Goal: Task Accomplishment & Management: Manage account settings

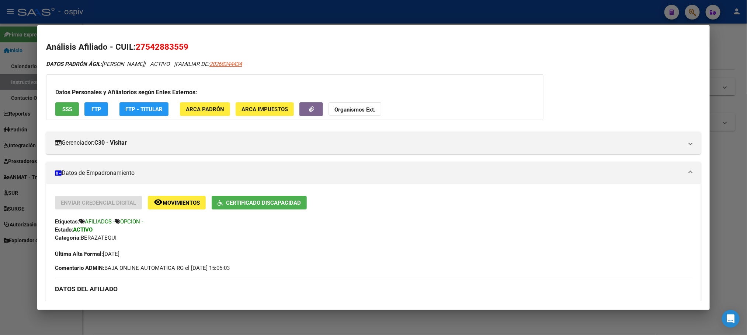
click at [432, 13] on div at bounding box center [373, 167] width 747 height 335
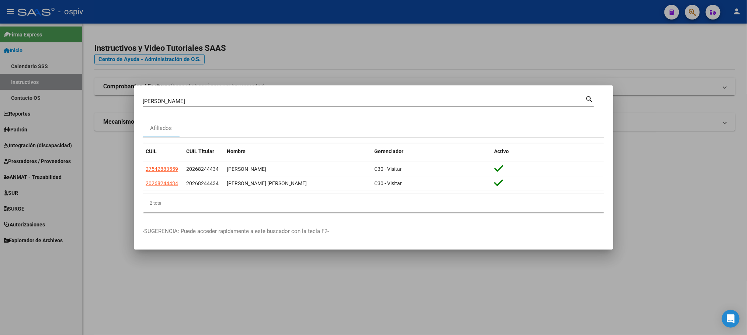
click at [434, 13] on div at bounding box center [373, 167] width 747 height 335
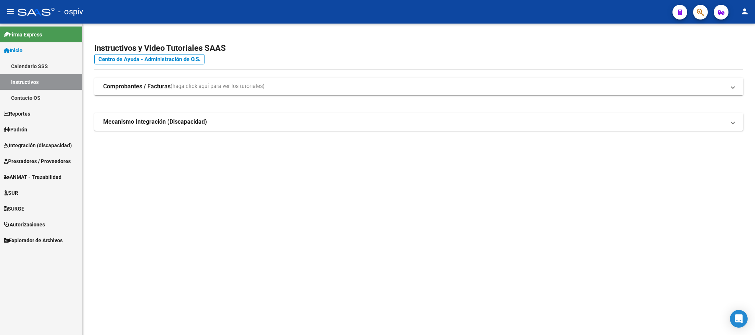
click at [706, 12] on button "button" at bounding box center [700, 12] width 15 height 15
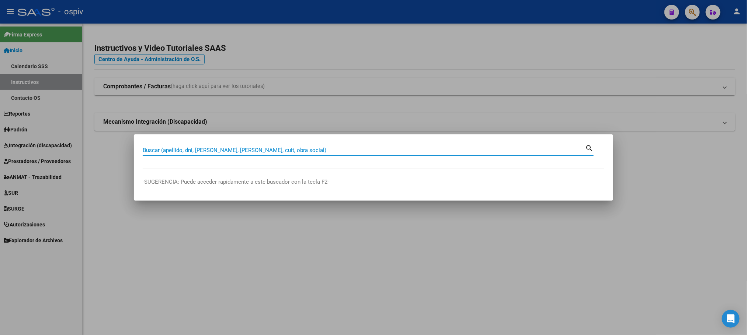
click at [286, 154] on input "Buscar (apellido, dni, [PERSON_NAME], [PERSON_NAME], cuit, obra social)" at bounding box center [364, 150] width 442 height 7
paste input "27334790962"
type input "27334790962"
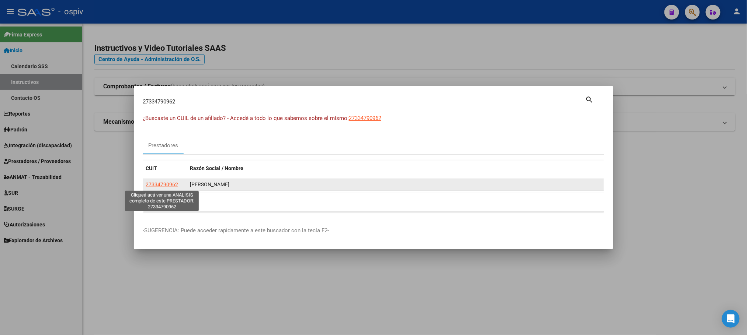
click at [160, 188] on span "27334790962" at bounding box center [162, 185] width 32 height 6
type textarea "27334790962"
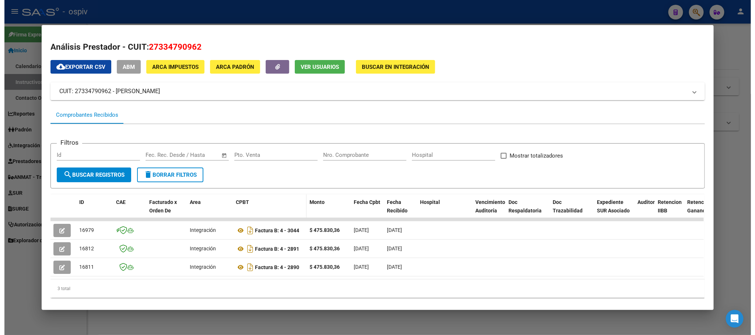
scroll to position [19, 0]
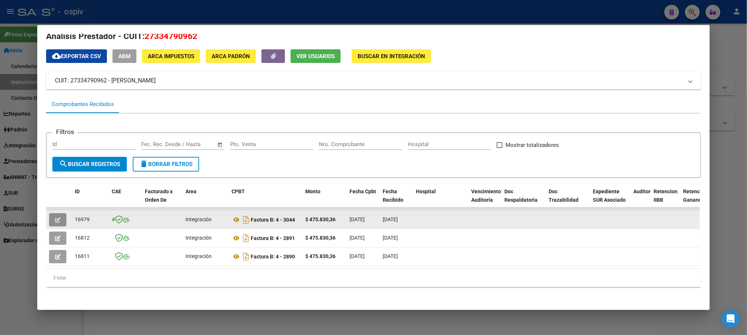
click at [57, 214] on button "button" at bounding box center [57, 219] width 17 height 13
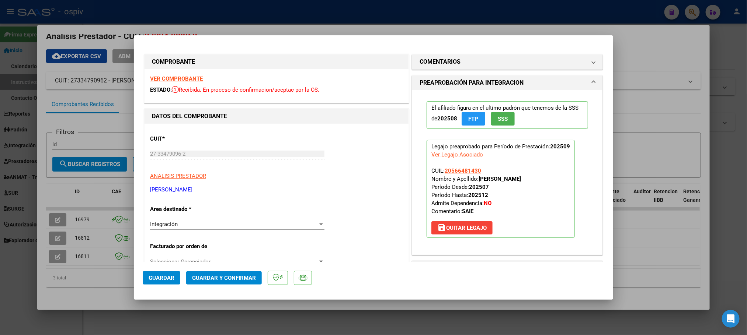
click at [385, 11] on div at bounding box center [373, 167] width 747 height 335
type input "$ 0,00"
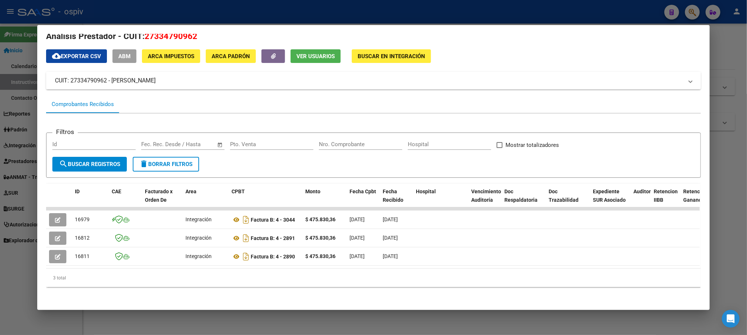
click at [170, 76] on mat-panel-title "CUIT: 27334790962 - [PERSON_NAME]" at bounding box center [369, 80] width 628 height 9
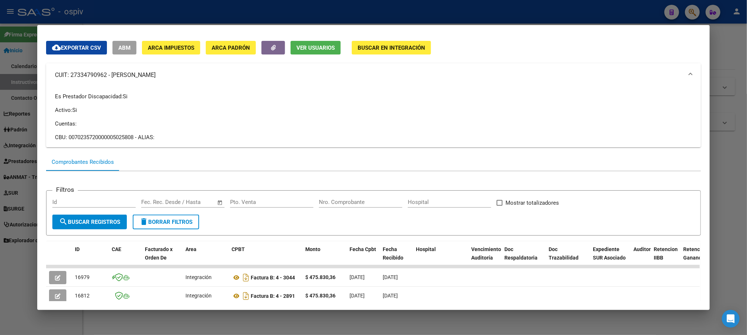
drag, startPoint x: 180, startPoint y: 72, endPoint x: 108, endPoint y: 76, distance: 71.9
click at [108, 76] on mat-panel-title "CUIT: 27334790962 - [PERSON_NAME]" at bounding box center [369, 75] width 628 height 9
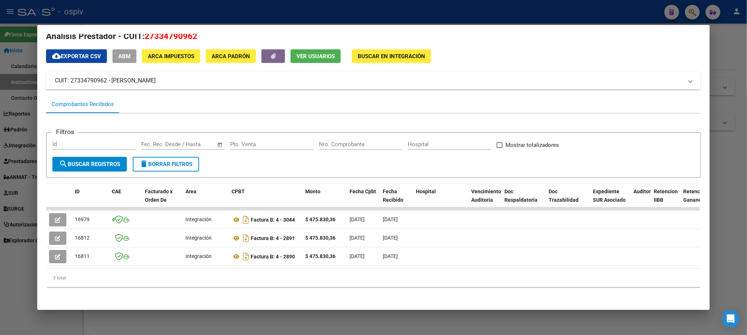
copy mat-panel-title "[PERSON_NAME]"
click at [512, 15] on div at bounding box center [373, 167] width 747 height 335
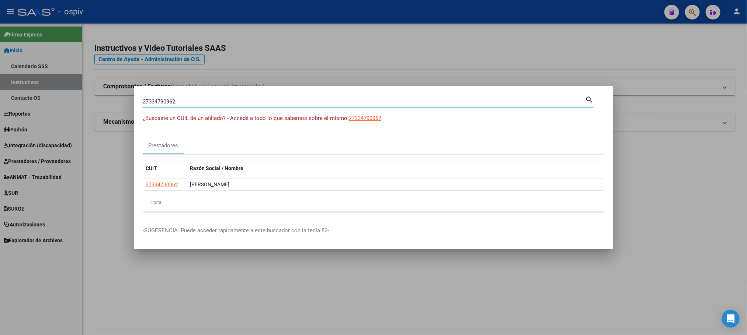
click at [314, 103] on input "27334790962" at bounding box center [364, 101] width 442 height 7
type input "2"
paste input "27171374125"
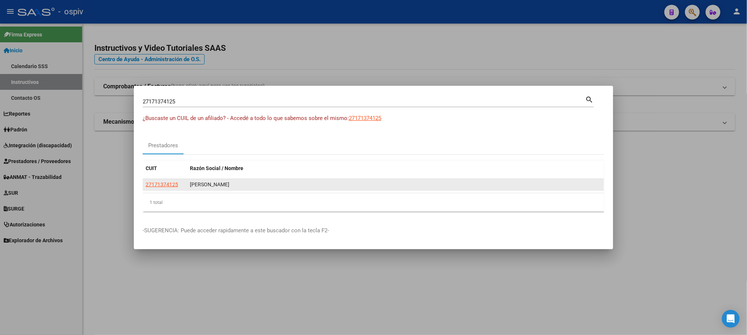
drag, startPoint x: 265, startPoint y: 186, endPoint x: 188, endPoint y: 187, distance: 77.4
click at [188, 187] on datatable-body-cell "[PERSON_NAME]" at bounding box center [395, 184] width 417 height 11
copy div "[PERSON_NAME]"
click at [280, 186] on div "[PERSON_NAME]" at bounding box center [395, 185] width 411 height 8
drag, startPoint x: 270, startPoint y: 186, endPoint x: 188, endPoint y: 187, distance: 81.5
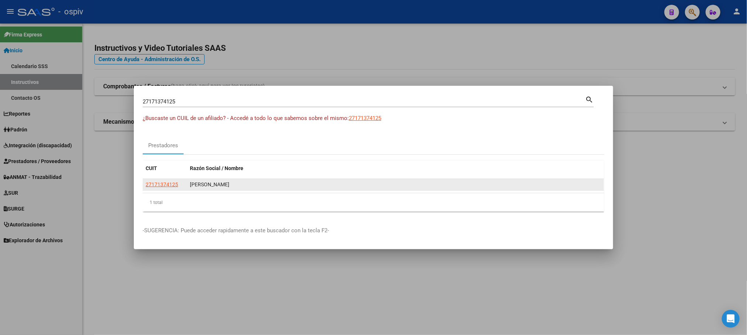
click at [188, 187] on datatable-body-cell "[PERSON_NAME]" at bounding box center [395, 184] width 417 height 11
copy div "[PERSON_NAME]"
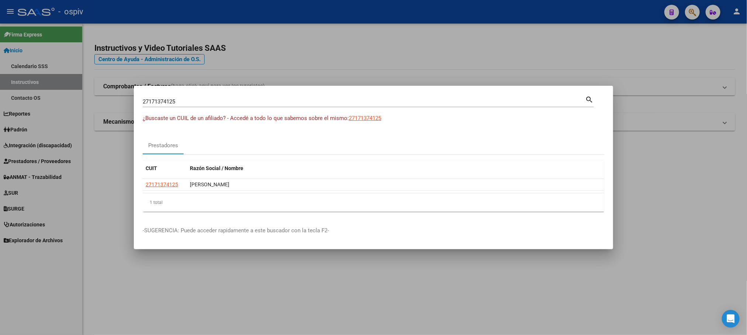
click at [216, 105] on input "27171374125" at bounding box center [364, 101] width 442 height 7
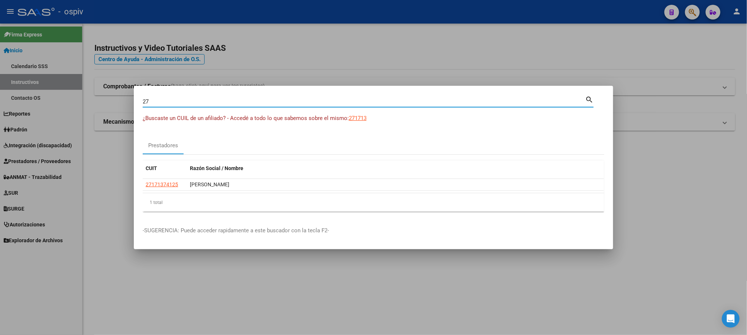
type input "2"
paste input "27304249779"
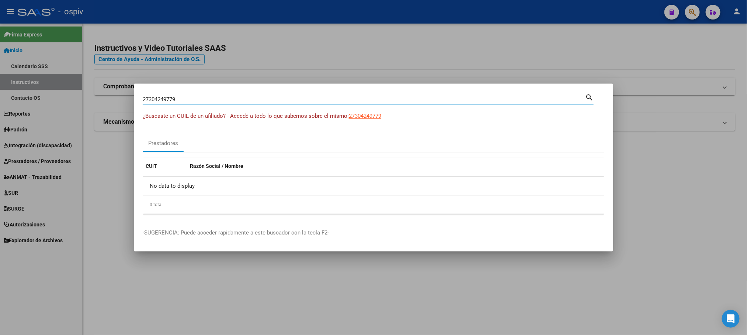
click at [201, 100] on input "27304249779" at bounding box center [364, 99] width 442 height 7
type input "2"
click at [201, 100] on input "Buscar (apellido, dni, [PERSON_NAME], [PERSON_NAME], cuit, obra social)" at bounding box center [364, 99] width 442 height 7
paste input "27304249779"
type input "27304249779"
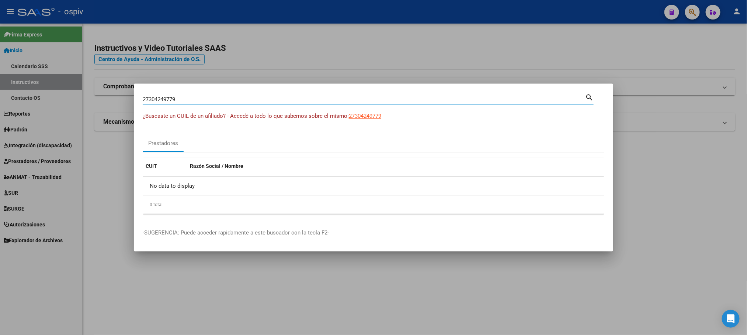
click at [329, 47] on div at bounding box center [373, 167] width 747 height 335
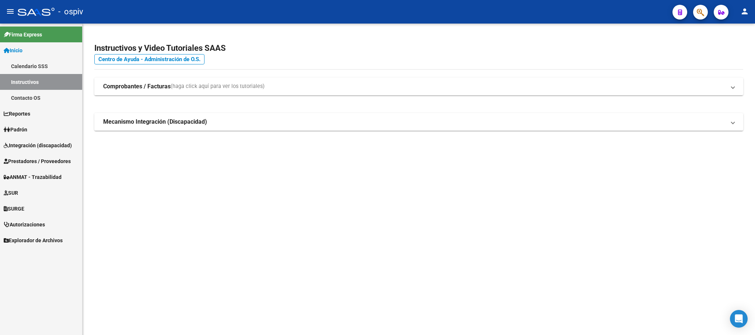
click at [700, 16] on span "button" at bounding box center [700, 12] width 7 height 15
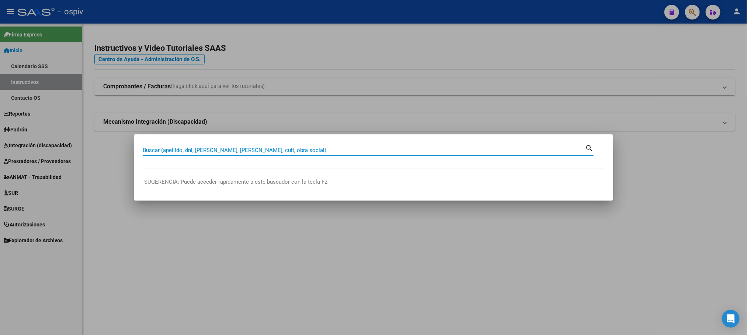
click at [296, 149] on input "Buscar (apellido, dni, [PERSON_NAME], [PERSON_NAME], cuit, obra social)" at bounding box center [364, 150] width 442 height 7
paste input "27304249779"
type input "27304249779"
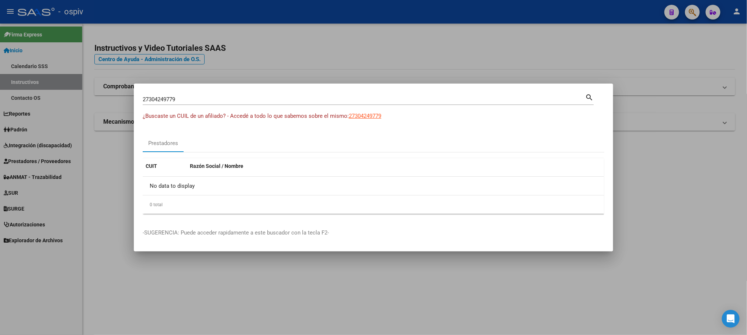
click at [426, 307] on div at bounding box center [373, 167] width 747 height 335
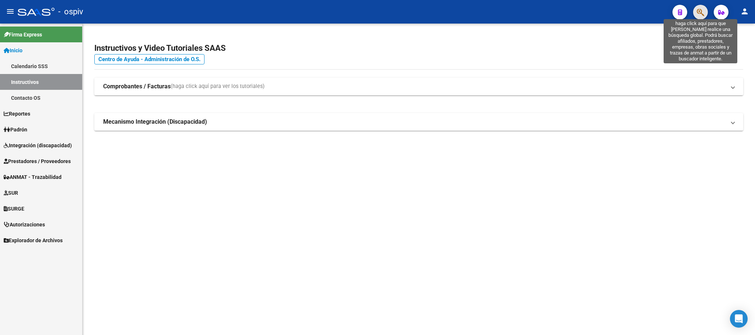
click at [704, 13] on icon "button" at bounding box center [700, 12] width 7 height 8
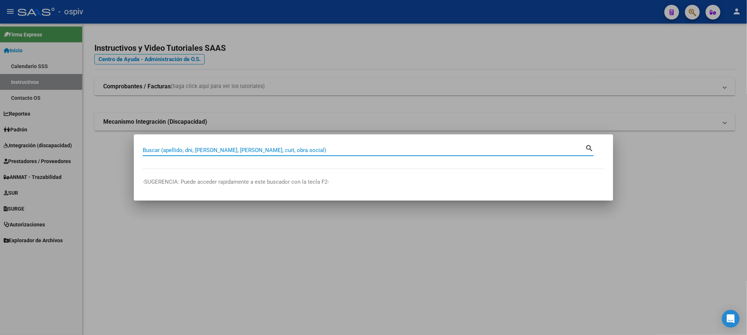
click at [272, 150] on input "Buscar (apellido, dni, [PERSON_NAME], [PERSON_NAME], cuit, obra social)" at bounding box center [364, 150] width 442 height 7
type input "27369890773"
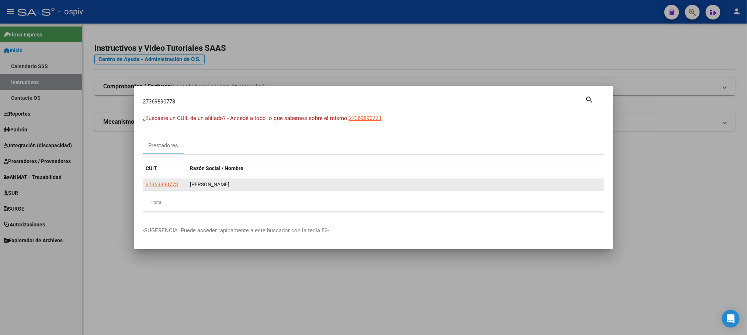
drag, startPoint x: 233, startPoint y: 185, endPoint x: 191, endPoint y: 187, distance: 42.1
click at [191, 187] on div "[PERSON_NAME]" at bounding box center [395, 185] width 411 height 8
copy div "[PERSON_NAME]"
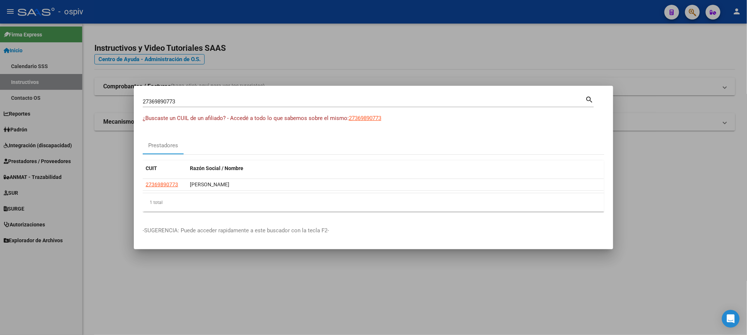
click at [349, 62] on div at bounding box center [373, 167] width 747 height 335
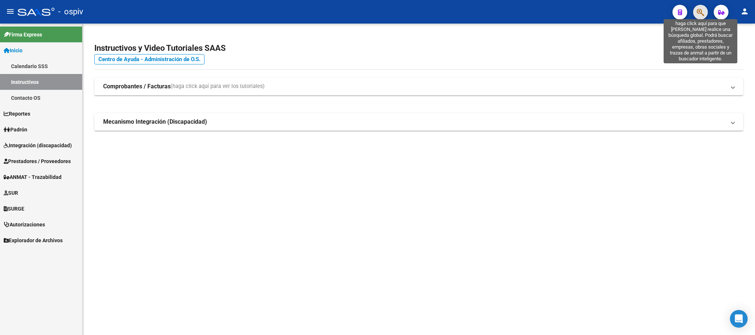
click at [699, 13] on icon "button" at bounding box center [700, 12] width 7 height 8
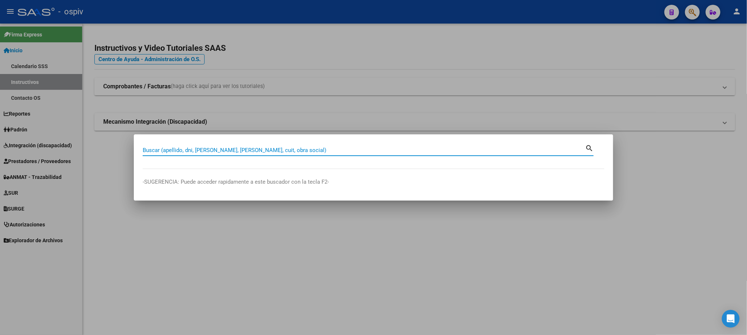
click at [282, 151] on input "Buscar (apellido, dni, [PERSON_NAME], [PERSON_NAME], cuit, obra social)" at bounding box center [364, 150] width 442 height 7
type input "27418952658"
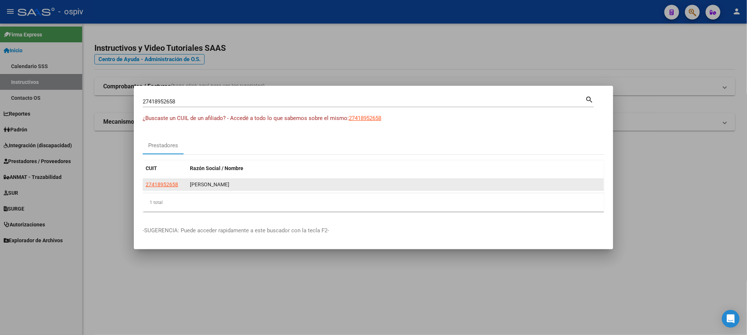
drag, startPoint x: 266, startPoint y: 185, endPoint x: 244, endPoint y: 187, distance: 22.3
click at [244, 187] on div "[PERSON_NAME]" at bounding box center [395, 185] width 411 height 8
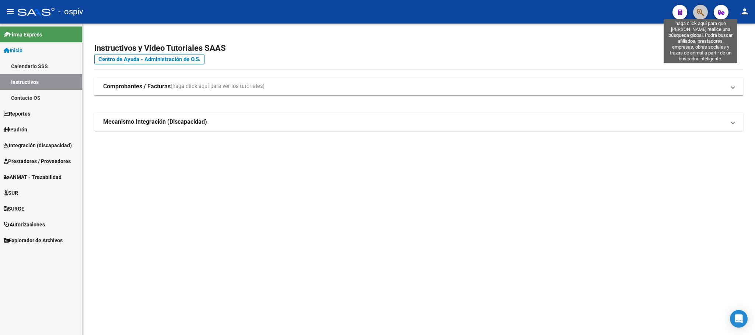
click at [704, 13] on icon "button" at bounding box center [700, 12] width 7 height 8
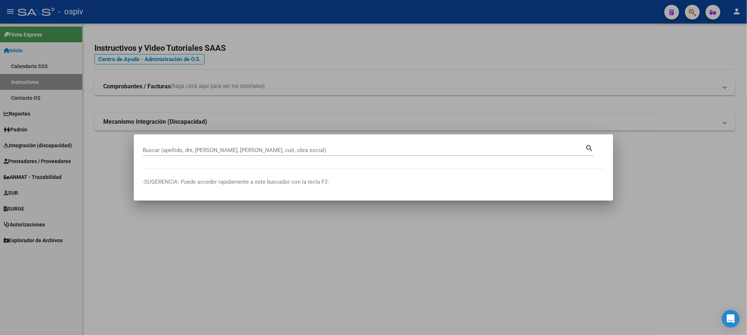
drag, startPoint x: 210, startPoint y: 145, endPoint x: 210, endPoint y: 160, distance: 15.5
click at [210, 147] on div "Buscar (apellido, dni, [PERSON_NAME], [PERSON_NAME], cuit, obra social)" at bounding box center [364, 150] width 442 height 11
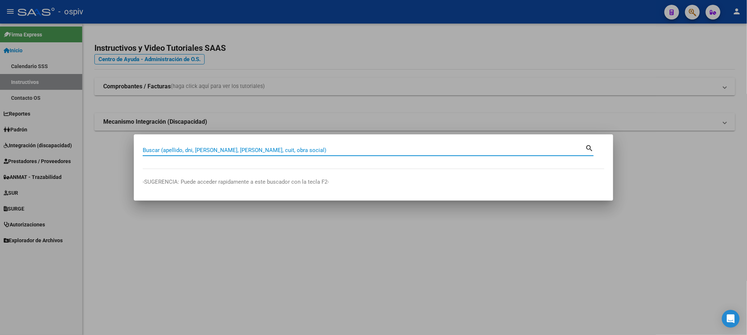
click at [212, 152] on input "Buscar (apellido, dni, [PERSON_NAME], [PERSON_NAME], cuit, obra social)" at bounding box center [364, 150] width 442 height 7
paste input "27418952658"
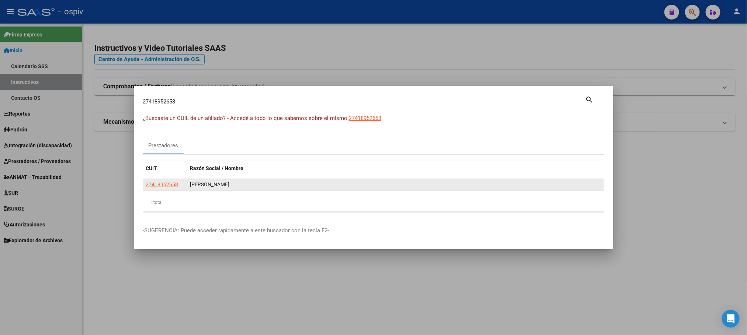
drag, startPoint x: 265, startPoint y: 187, endPoint x: 190, endPoint y: 189, distance: 74.5
click at [190, 189] on div "[PERSON_NAME]" at bounding box center [395, 185] width 411 height 8
copy div "[PERSON_NAME]"
click at [273, 184] on div "[PERSON_NAME]" at bounding box center [395, 185] width 411 height 8
drag, startPoint x: 272, startPoint y: 184, endPoint x: 200, endPoint y: 186, distance: 72.3
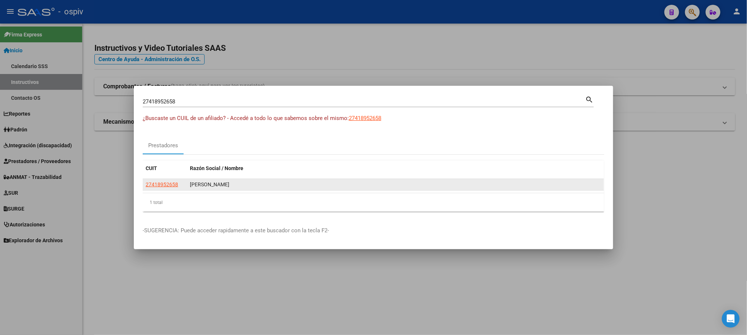
click at [200, 186] on div "[PERSON_NAME]" at bounding box center [395, 185] width 411 height 8
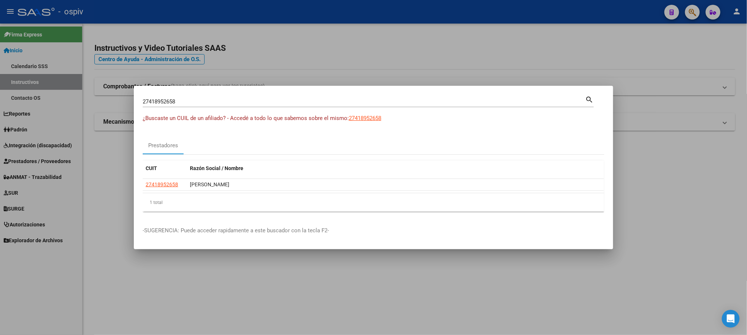
click at [272, 102] on input "27418952658" at bounding box center [364, 101] width 442 height 7
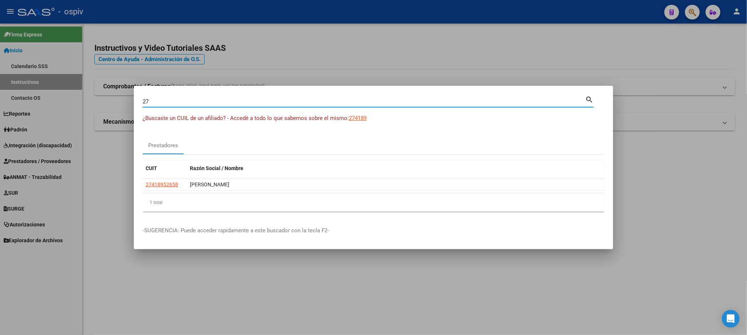
type input "2"
click at [272, 103] on input "Buscar (apellido, dni, [PERSON_NAME], [PERSON_NAME], cuit, obra social)" at bounding box center [364, 101] width 442 height 7
paste input "20403081915"
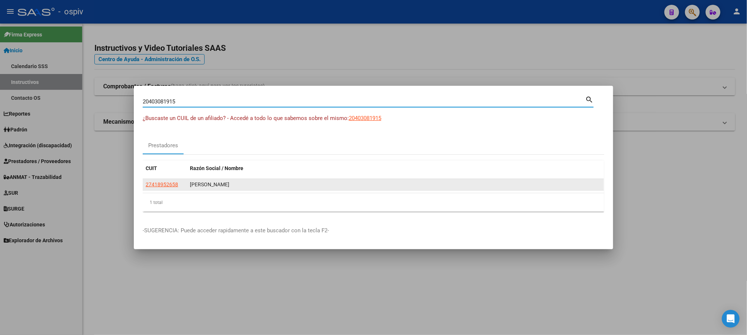
type input "20403081915"
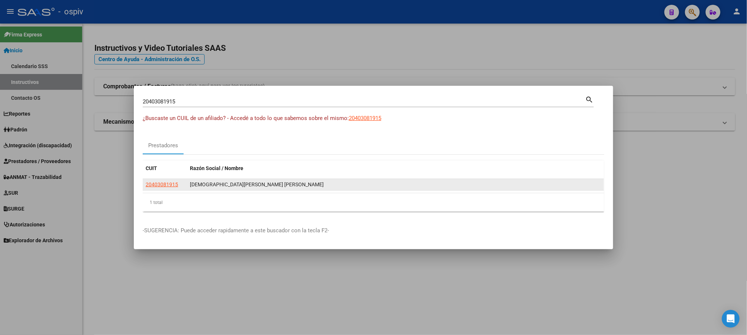
drag, startPoint x: 277, startPoint y: 183, endPoint x: 187, endPoint y: 185, distance: 89.9
click at [187, 185] on datatable-body-cell "[DEMOGRAPHIC_DATA][PERSON_NAME] [PERSON_NAME]" at bounding box center [395, 184] width 417 height 11
copy div "[DEMOGRAPHIC_DATA][PERSON_NAME] [PERSON_NAME]"
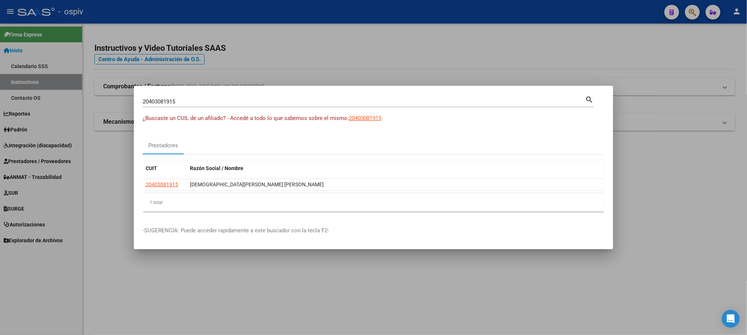
click at [476, 45] on div at bounding box center [373, 167] width 747 height 335
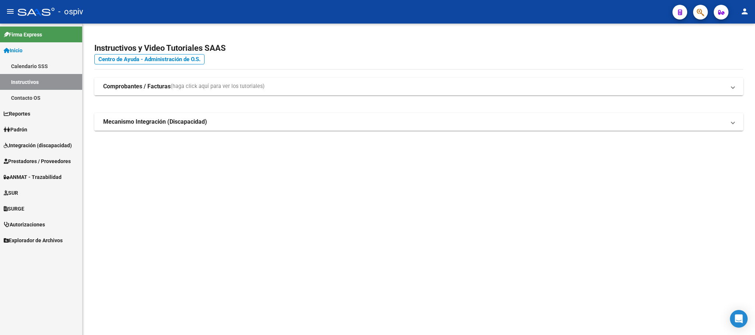
click at [699, 9] on icon "button" at bounding box center [700, 12] width 7 height 8
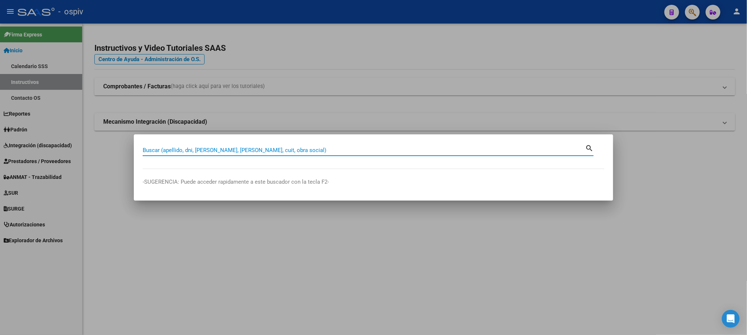
click at [267, 153] on input "Buscar (apellido, dni, [PERSON_NAME], [PERSON_NAME], cuit, obra social)" at bounding box center [364, 150] width 442 height 7
paste input "27282650830"
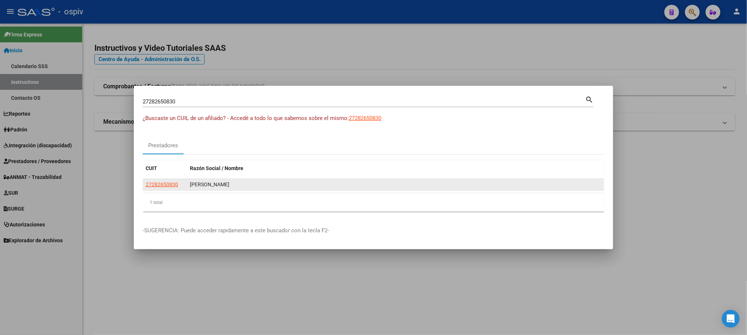
drag, startPoint x: 265, startPoint y: 186, endPoint x: 190, endPoint y: 186, distance: 75.2
click at [190, 186] on div "[PERSON_NAME]" at bounding box center [395, 185] width 411 height 8
copy div "[PERSON_NAME]"
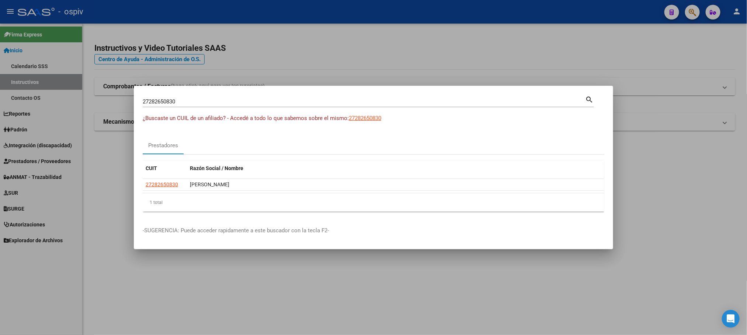
click at [314, 102] on input "27282650830" at bounding box center [364, 101] width 442 height 7
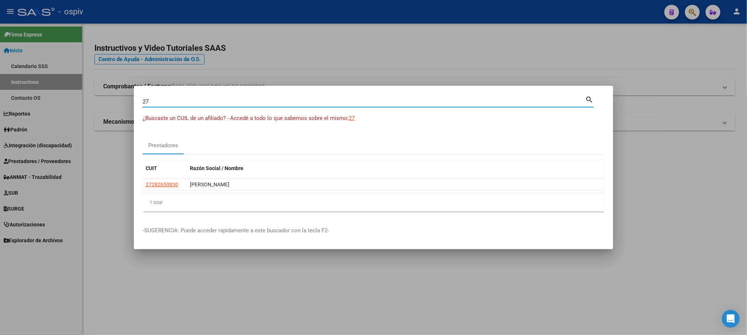
type input "2"
click at [314, 102] on input "Buscar (apellido, dni, [PERSON_NAME], [PERSON_NAME], cuit, obra social)" at bounding box center [364, 101] width 442 height 7
paste input "27325580270"
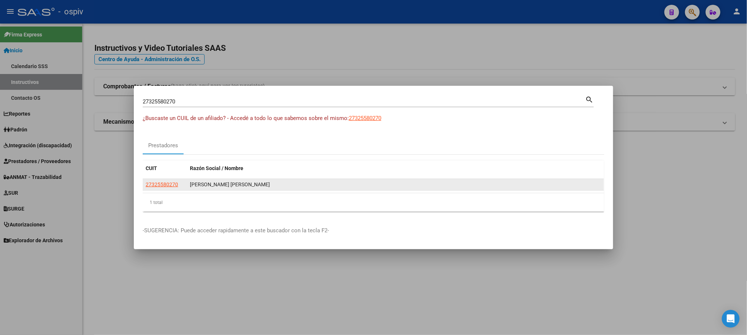
drag, startPoint x: 247, startPoint y: 186, endPoint x: 191, endPoint y: 188, distance: 56.1
click at [191, 188] on div "[PERSON_NAME] [PERSON_NAME]" at bounding box center [395, 185] width 411 height 8
copy div "[PERSON_NAME] [PERSON_NAME]"
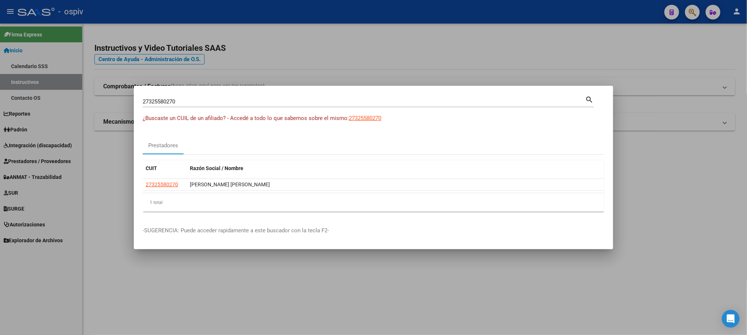
click at [215, 100] on input "27325580270" at bounding box center [364, 101] width 442 height 7
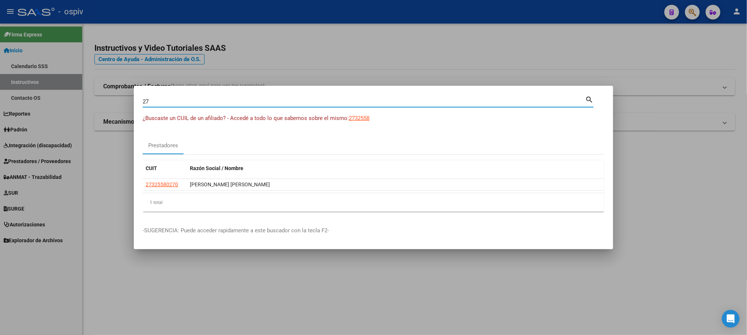
type input "2"
paste input "27403103913"
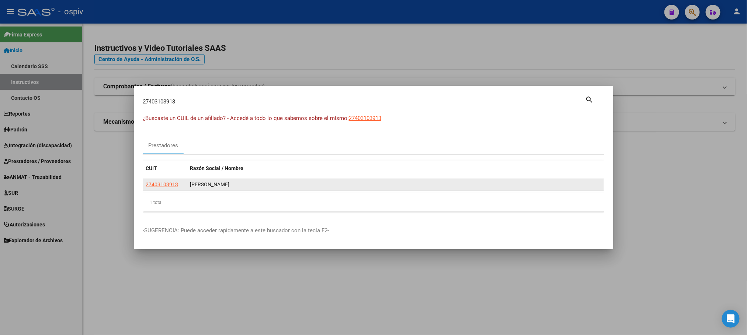
drag, startPoint x: 236, startPoint y: 181, endPoint x: 188, endPoint y: 181, distance: 47.5
click at [188, 181] on datatable-body-cell "[PERSON_NAME]" at bounding box center [395, 184] width 417 height 11
copy div "[PERSON_NAME]"
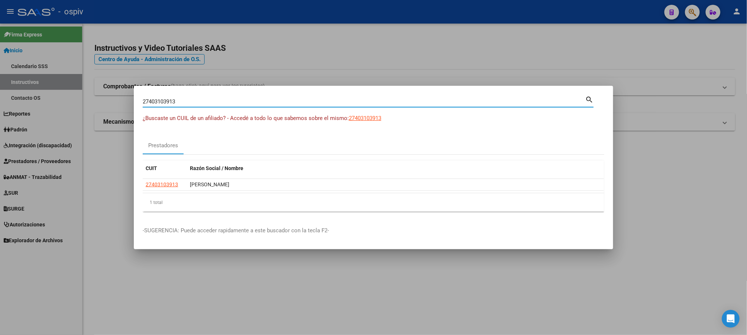
click at [230, 100] on input "27403103913" at bounding box center [364, 101] width 442 height 7
type input "2"
paste input "27172314991"
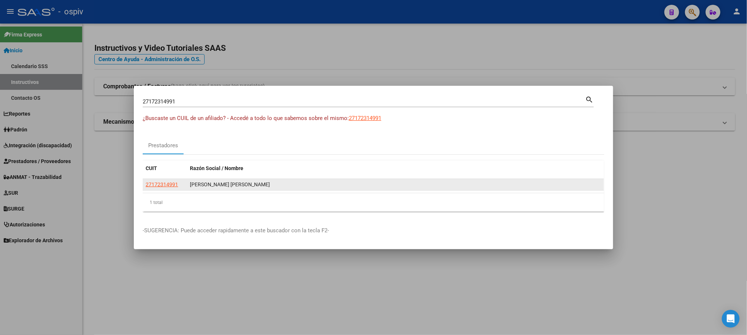
drag, startPoint x: 242, startPoint y: 186, endPoint x: 189, endPoint y: 185, distance: 52.7
click at [190, 185] on div "[PERSON_NAME] [PERSON_NAME]" at bounding box center [395, 185] width 411 height 8
copy div "[PERSON_NAME] [PERSON_NAME]"
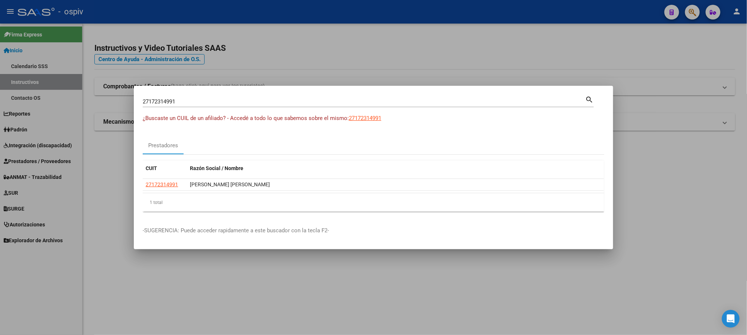
drag, startPoint x: 262, startPoint y: 104, endPoint x: 261, endPoint y: 100, distance: 4.1
click at [262, 103] on input "27172314991" at bounding box center [364, 101] width 442 height 7
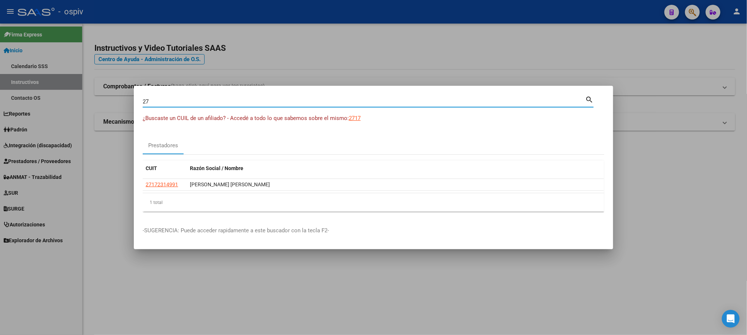
type input "2"
click at [283, 105] on input "Buscar (apellido, dni, [PERSON_NAME], [PERSON_NAME], cuit, obra social)" at bounding box center [364, 101] width 442 height 7
paste input "27298670459"
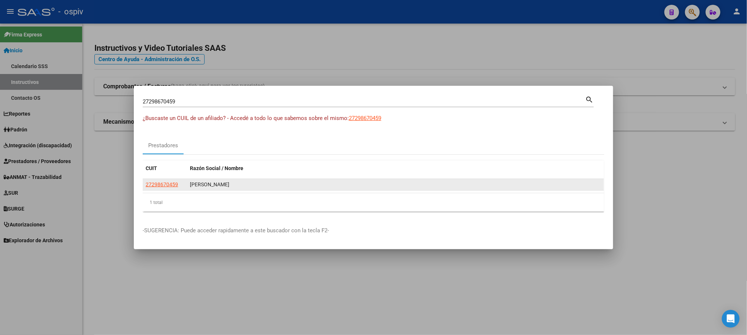
drag, startPoint x: 260, startPoint y: 183, endPoint x: 191, endPoint y: 183, distance: 69.7
click at [191, 183] on div "[PERSON_NAME]" at bounding box center [395, 185] width 411 height 8
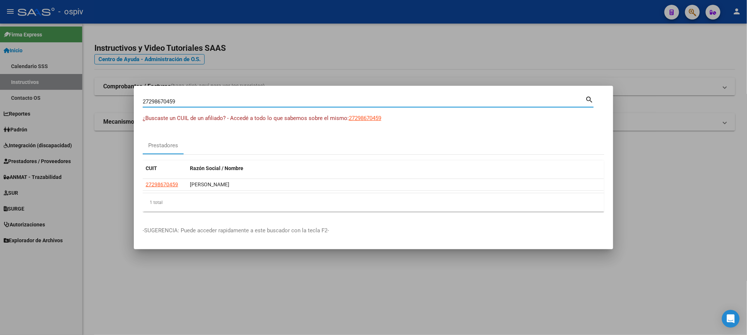
click at [451, 101] on input "27298670459" at bounding box center [364, 101] width 442 height 7
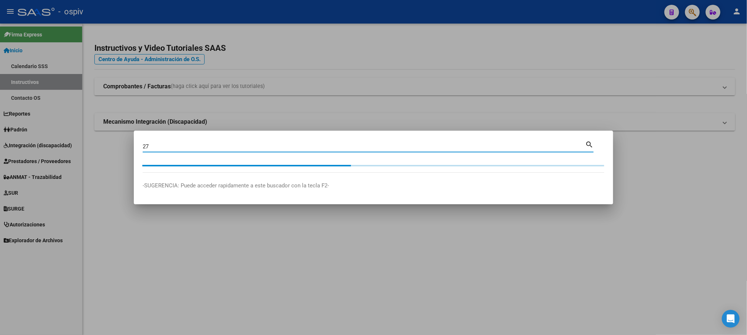
type input "2"
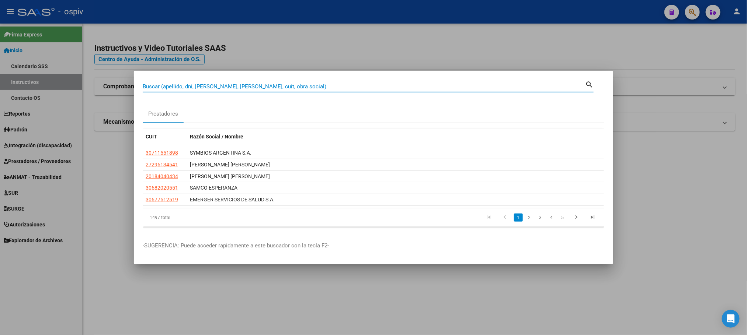
click at [282, 87] on input "Buscar (apellido, dni, [PERSON_NAME], [PERSON_NAME], cuit, obra social)" at bounding box center [364, 86] width 442 height 7
paste input "27382594067"
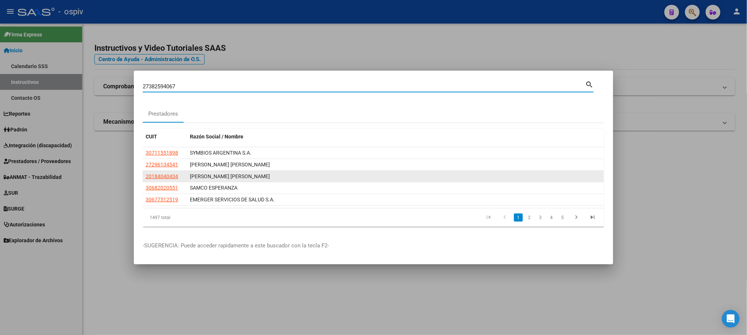
type input "27382594067"
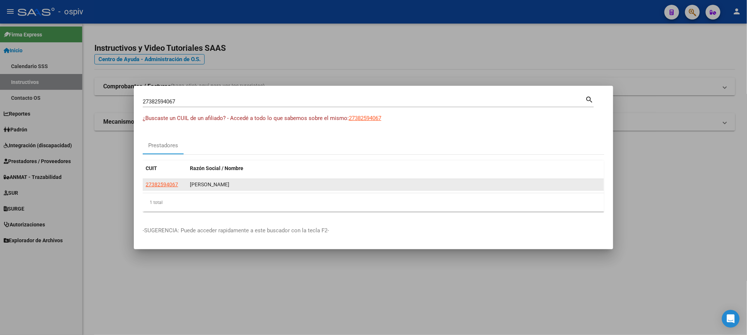
drag, startPoint x: 251, startPoint y: 187, endPoint x: 181, endPoint y: 179, distance: 71.2
click at [181, 179] on div "27382594067 [PERSON_NAME]" at bounding box center [373, 185] width 461 height 12
click at [259, 184] on div "[PERSON_NAME]" at bounding box center [395, 185] width 411 height 8
drag, startPoint x: 252, startPoint y: 186, endPoint x: 190, endPoint y: 182, distance: 62.4
click at [190, 182] on div "[PERSON_NAME]" at bounding box center [395, 185] width 411 height 8
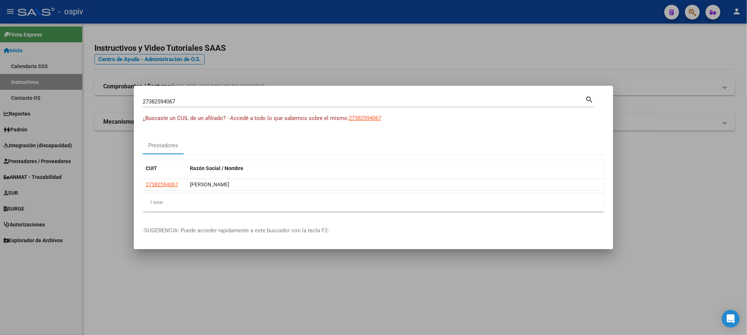
click at [346, 55] on div at bounding box center [373, 167] width 747 height 335
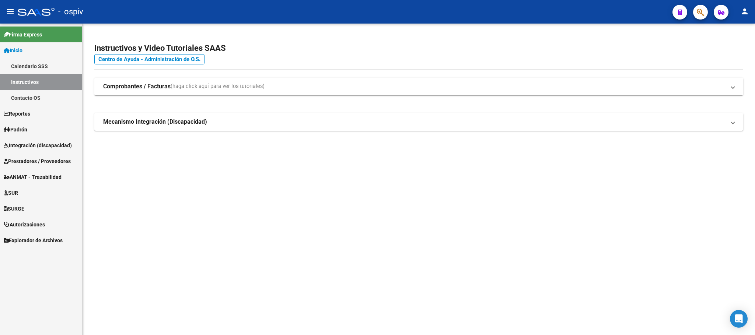
click at [696, 10] on button "button" at bounding box center [700, 12] width 15 height 15
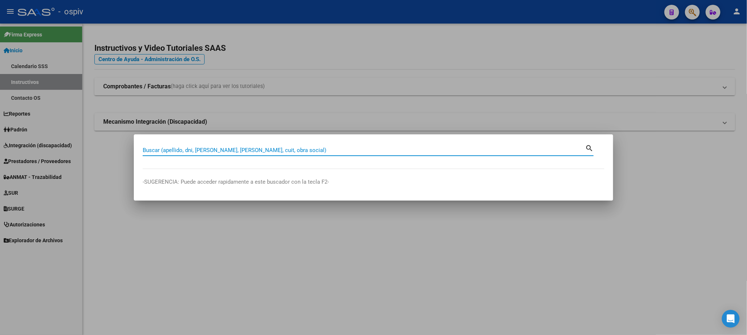
click at [228, 150] on input "Buscar (apellido, dni, [PERSON_NAME], [PERSON_NAME], cuit, obra social)" at bounding box center [364, 150] width 442 height 7
paste input "27294754224"
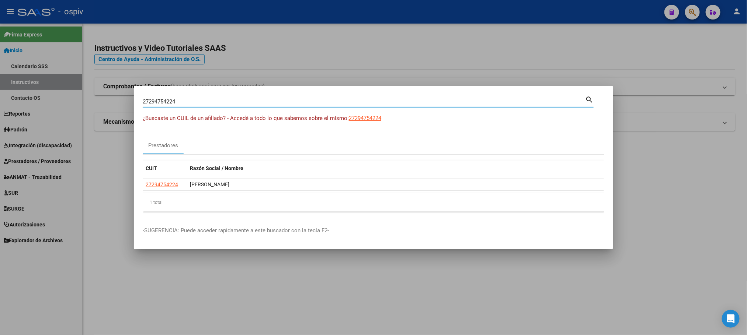
click at [275, 98] on div "27294754224 Buscar (apellido, dni, [PERSON_NAME], [PERSON_NAME], cuit, obra soc…" at bounding box center [364, 101] width 442 height 11
click at [276, 103] on input "27294754224" at bounding box center [364, 101] width 442 height 7
type input "2"
paste input "27403103913"
click at [205, 104] on input "27403103913" at bounding box center [364, 101] width 442 height 7
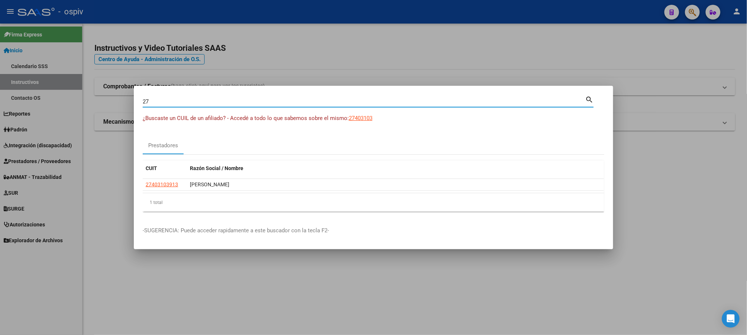
type input "2"
paste input "27405536523"
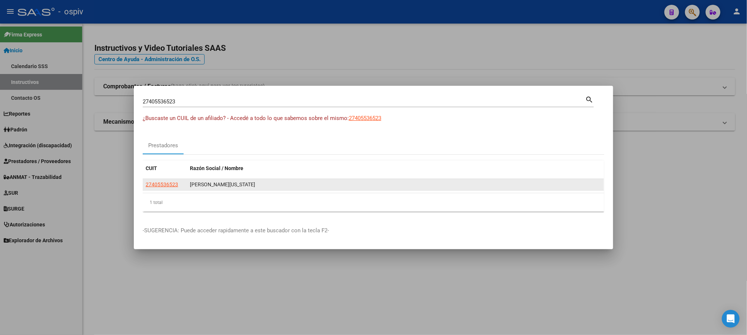
drag, startPoint x: 238, startPoint y: 185, endPoint x: 199, endPoint y: 184, distance: 38.7
click at [190, 184] on div "[PERSON_NAME][US_STATE]" at bounding box center [395, 185] width 411 height 8
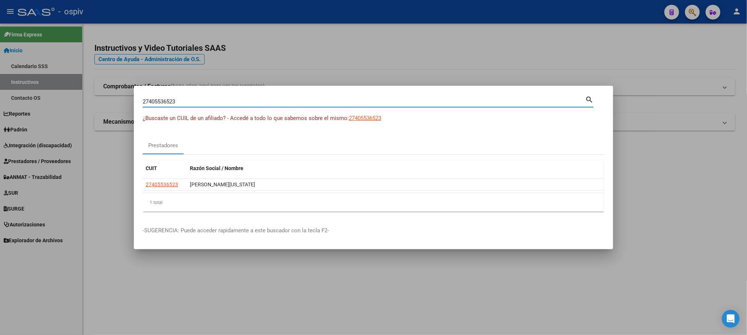
click at [234, 100] on input "27405536523" at bounding box center [364, 101] width 442 height 7
type input "2"
paste input "27403103913"
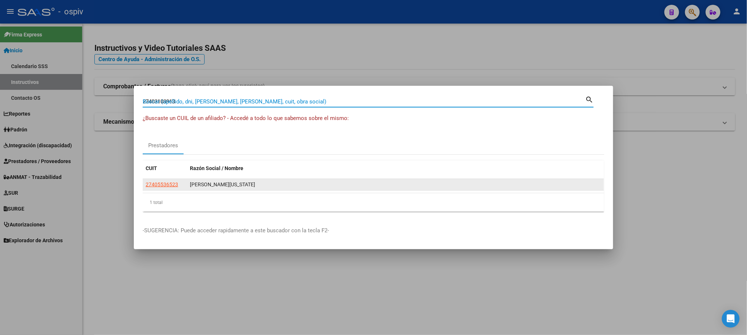
type input "27403103913"
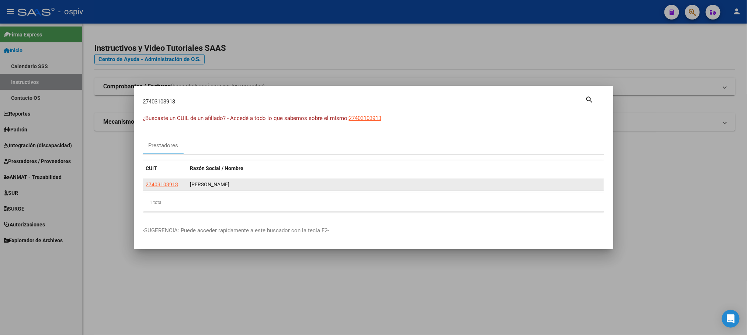
drag, startPoint x: 239, startPoint y: 185, endPoint x: 191, endPoint y: 183, distance: 47.9
click at [191, 183] on div "[PERSON_NAME]" at bounding box center [395, 185] width 411 height 8
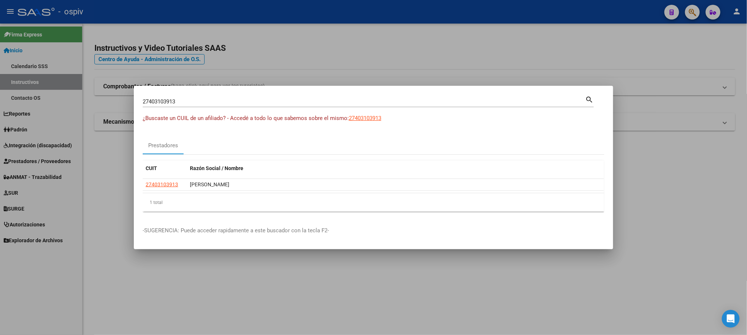
click at [111, 192] on div at bounding box center [373, 167] width 747 height 335
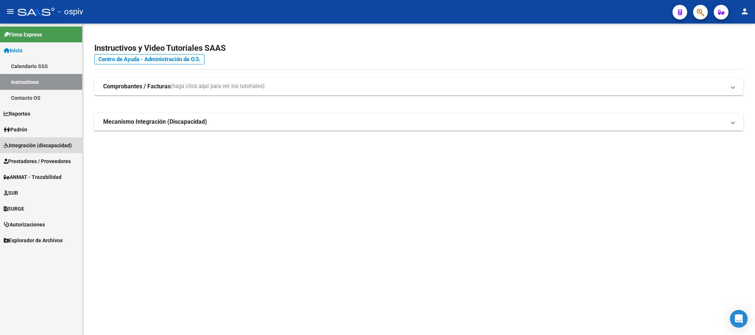
click at [21, 146] on span "Integración (discapacidad)" at bounding box center [38, 146] width 68 height 8
click at [31, 144] on span "Integración (discapacidad)" at bounding box center [38, 146] width 68 height 8
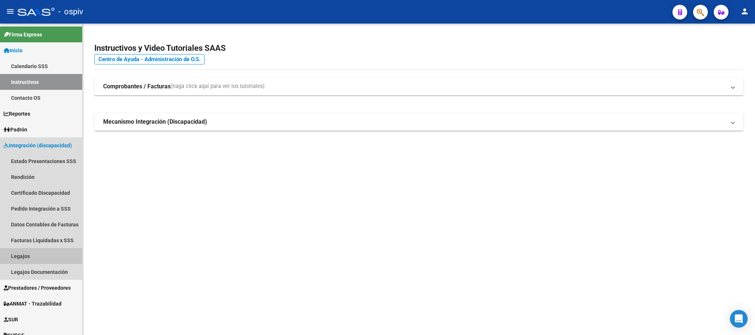
drag, startPoint x: 24, startPoint y: 258, endPoint x: 162, endPoint y: 236, distance: 139.2
click at [25, 258] on link "Legajos" at bounding box center [41, 256] width 82 height 16
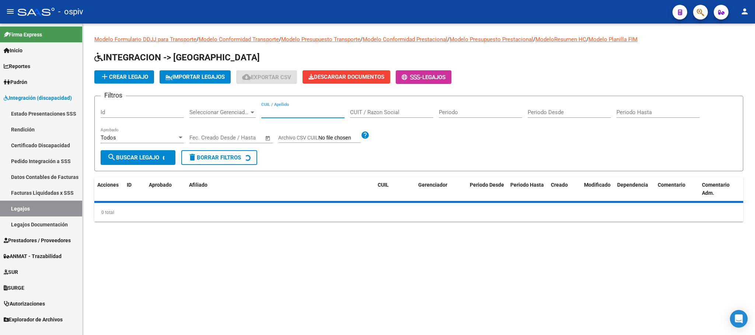
click at [276, 111] on input "CUIL / Apellido" at bounding box center [302, 112] width 83 height 7
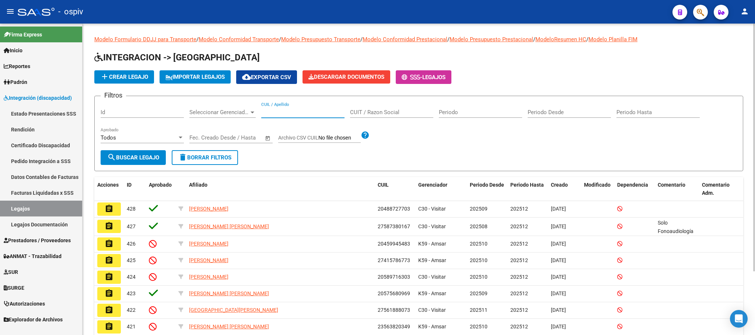
paste input "20587464552"
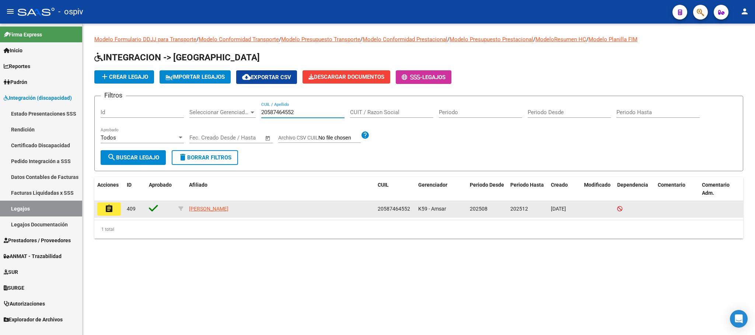
type input "20587464552"
click at [105, 212] on mat-icon "assignment" at bounding box center [109, 209] width 9 height 9
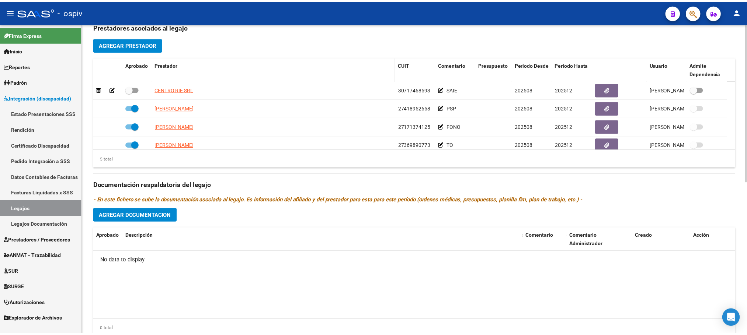
scroll to position [276, 0]
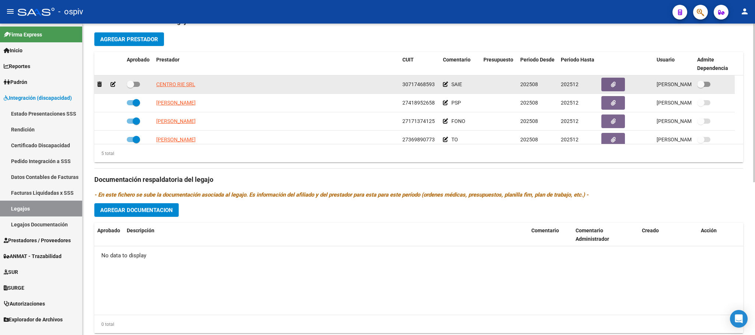
drag, startPoint x: 435, startPoint y: 87, endPoint x: 402, endPoint y: 86, distance: 32.5
click at [402, 86] on div "30717468593" at bounding box center [419, 84] width 35 height 8
click at [185, 86] on span "CENTRO RIE SRL" at bounding box center [175, 84] width 39 height 6
type textarea "30717468593"
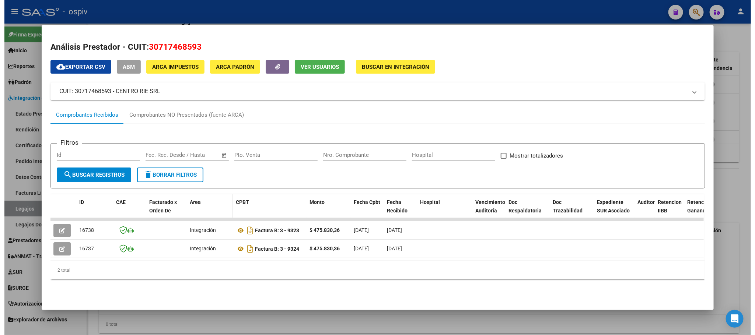
scroll to position [0, 0]
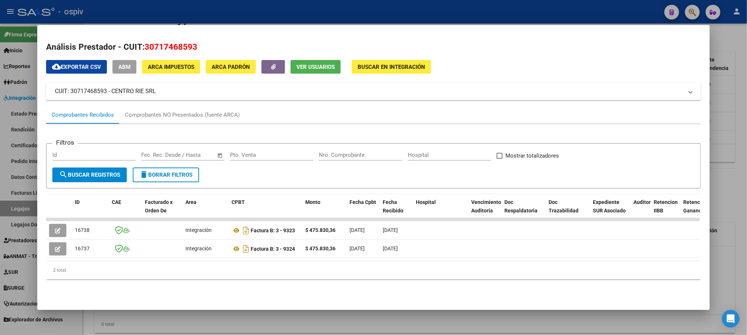
click at [219, 6] on div at bounding box center [373, 167] width 747 height 335
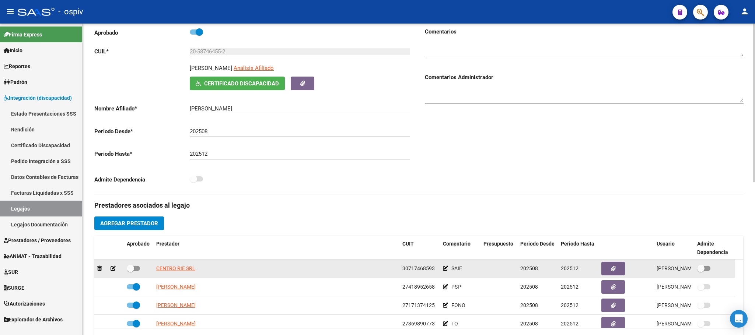
scroll to position [184, 0]
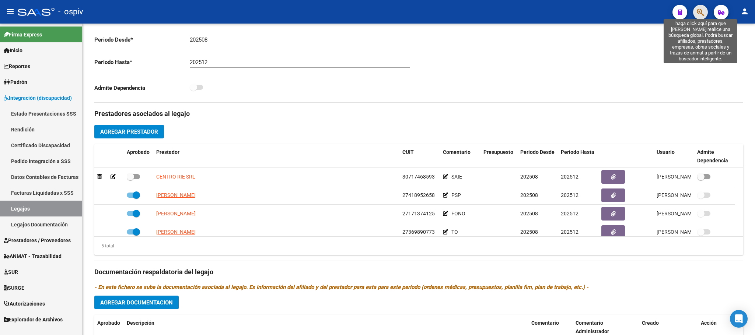
click at [700, 11] on icon "button" at bounding box center [700, 12] width 7 height 8
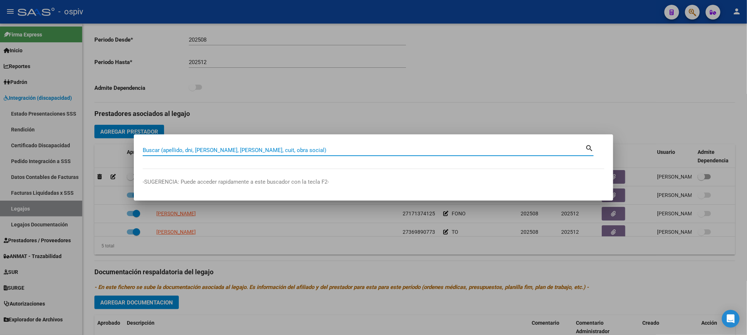
click at [341, 150] on input "Buscar (apellido, dni, [PERSON_NAME], [PERSON_NAME], cuit, obra social)" at bounding box center [364, 150] width 442 height 7
type input "27304249779"
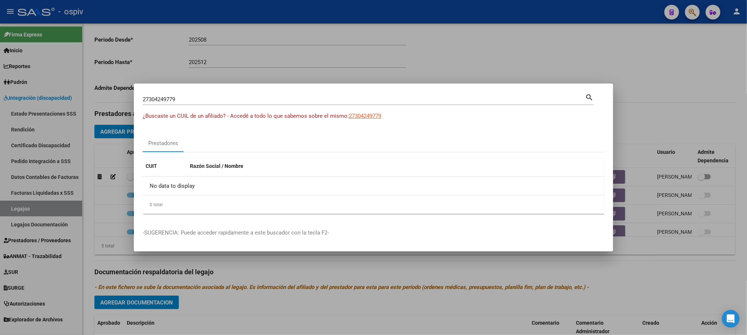
click at [526, 51] on div at bounding box center [373, 167] width 747 height 335
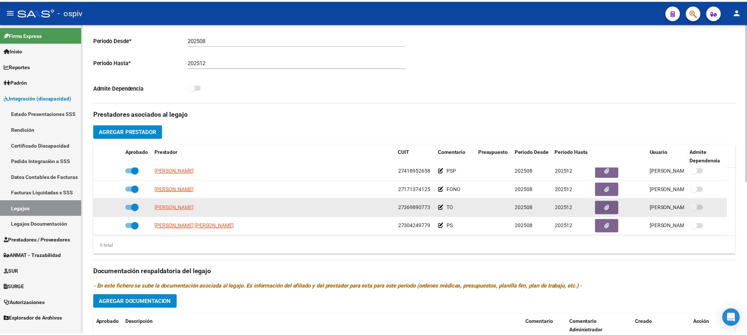
scroll to position [26, 0]
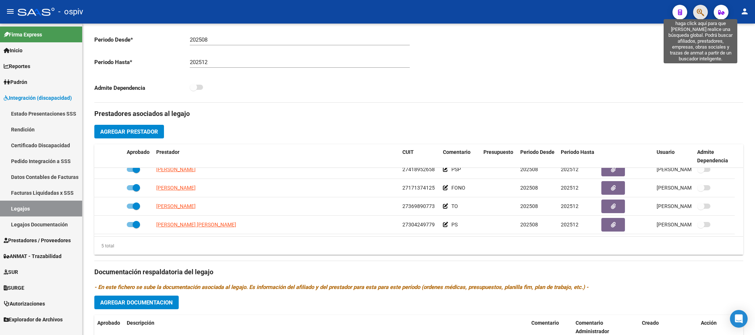
click at [699, 11] on icon "button" at bounding box center [700, 12] width 7 height 8
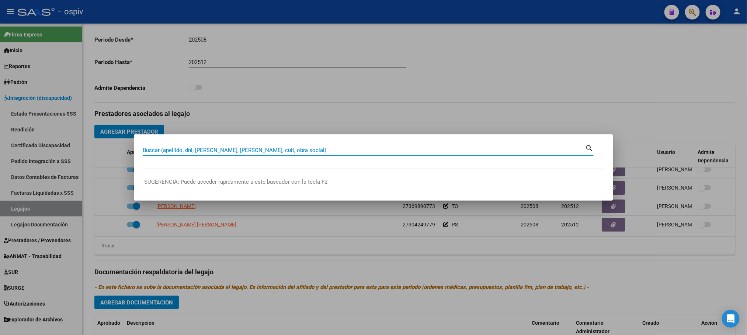
click at [287, 151] on input "Buscar (apellido, dni, [PERSON_NAME], [PERSON_NAME], cuit, obra social)" at bounding box center [364, 150] width 442 height 7
paste input "27304249779"
type input "27304249779"
click at [590, 147] on mat-icon "search" at bounding box center [589, 147] width 8 height 9
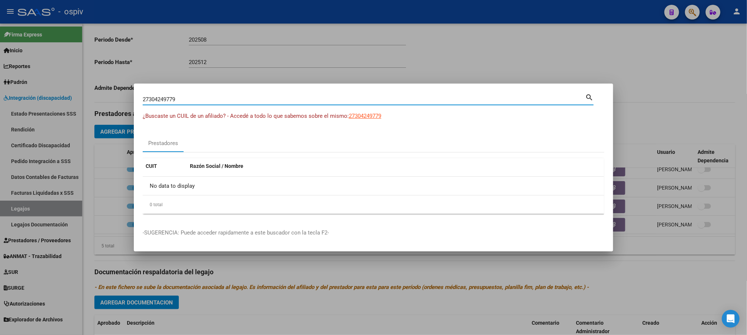
drag, startPoint x: 370, startPoint y: 99, endPoint x: 375, endPoint y: 87, distance: 12.9
click at [375, 87] on mat-dialog-container "27304249779 Buscar (apellido, dni, cuil, nro traspaso, cuit, obra social) searc…" at bounding box center [373, 168] width 479 height 168
drag, startPoint x: 378, startPoint y: 87, endPoint x: 378, endPoint y: 71, distance: 16.2
click at [378, 71] on div "27304249779 Buscar (apellido, dni, cuil, nro traspaso, cuit, obra social) searc…" at bounding box center [373, 167] width 747 height 335
click at [377, 270] on div at bounding box center [373, 167] width 747 height 335
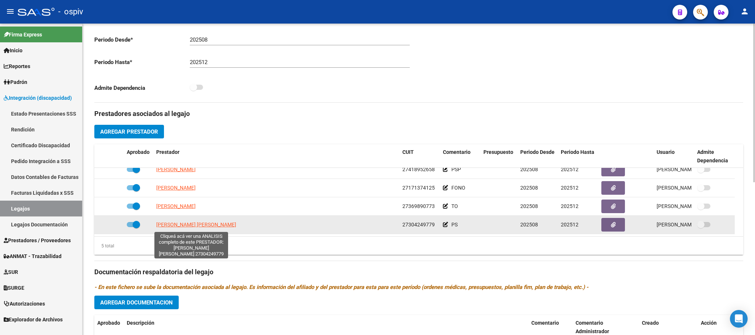
click at [208, 227] on span "[PERSON_NAME] [PERSON_NAME]" at bounding box center [196, 225] width 80 height 6
type textarea "27304249779"
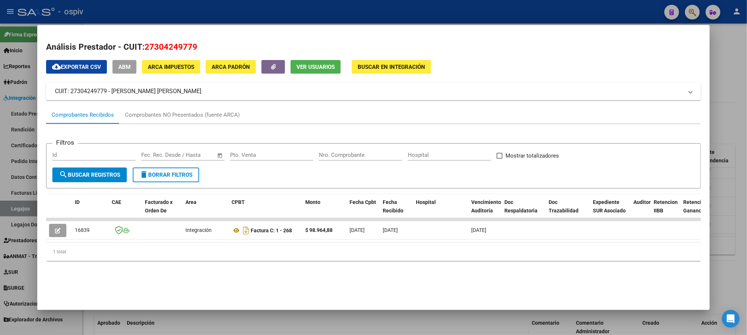
click at [301, 65] on span "Ver Usuarios" at bounding box center [315, 67] width 38 height 7
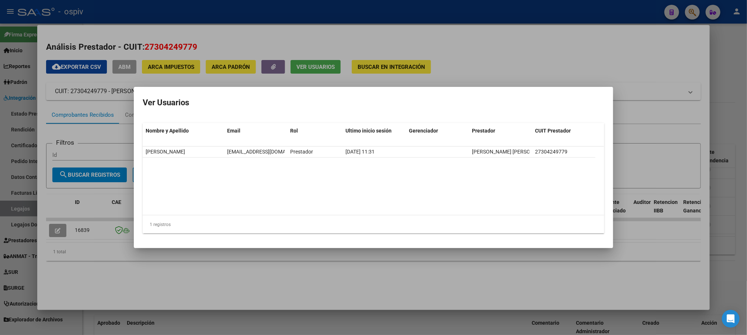
drag, startPoint x: 494, startPoint y: 103, endPoint x: 461, endPoint y: 100, distance: 32.6
click at [461, 100] on h2 "Ver Usuarios" at bounding box center [373, 103] width 461 height 14
click at [611, 41] on div at bounding box center [373, 167] width 747 height 335
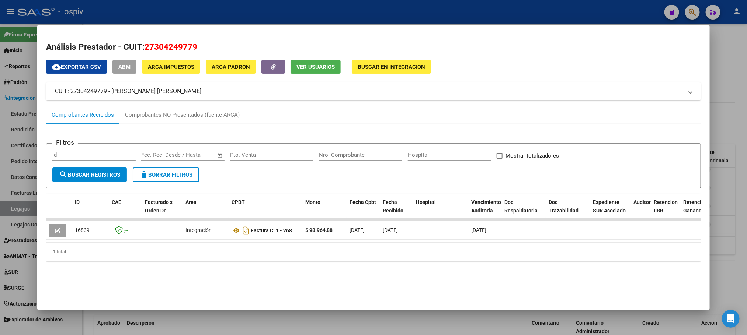
click at [691, 14] on div at bounding box center [373, 167] width 747 height 335
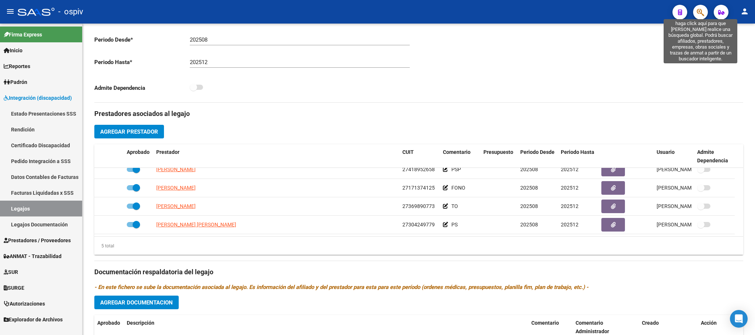
click at [700, 11] on icon "button" at bounding box center [700, 12] width 7 height 8
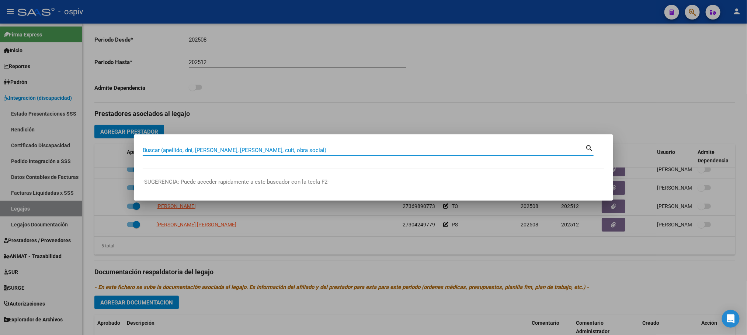
click at [320, 151] on input "Buscar (apellido, dni, [PERSON_NAME], [PERSON_NAME], cuit, obra social)" at bounding box center [364, 150] width 442 height 7
paste input "27304249779"
type input "27304249779"
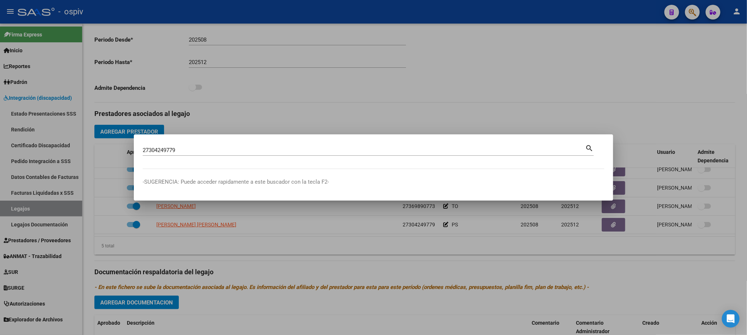
click at [586, 146] on mat-icon "search" at bounding box center [589, 147] width 8 height 9
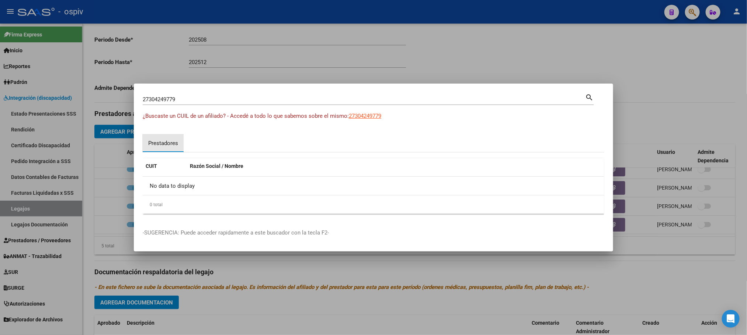
drag, startPoint x: 159, startPoint y: 142, endPoint x: 377, endPoint y: 142, distance: 218.2
click at [160, 142] on div "Prestadores" at bounding box center [163, 143] width 30 height 8
click at [366, 118] on span "27304249779" at bounding box center [365, 116] width 32 height 7
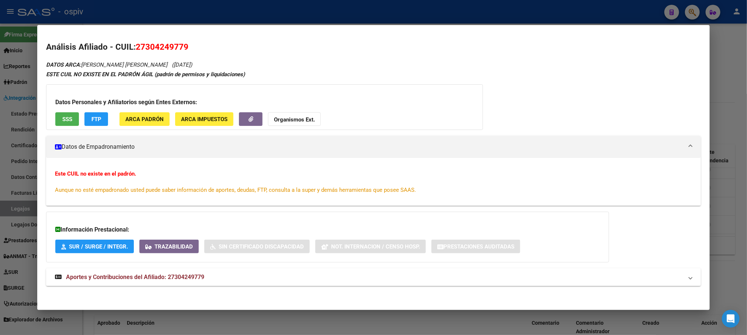
click at [306, 11] on div at bounding box center [373, 167] width 747 height 335
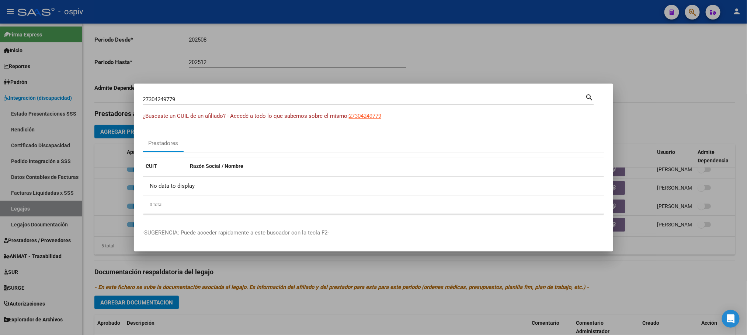
click at [550, 44] on div at bounding box center [373, 167] width 747 height 335
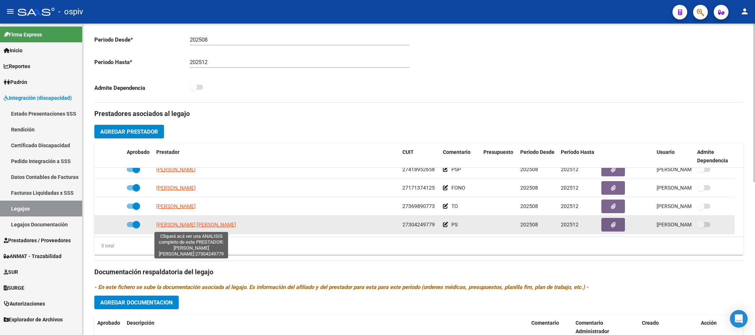
click at [207, 225] on span "[PERSON_NAME] [PERSON_NAME]" at bounding box center [196, 225] width 80 height 6
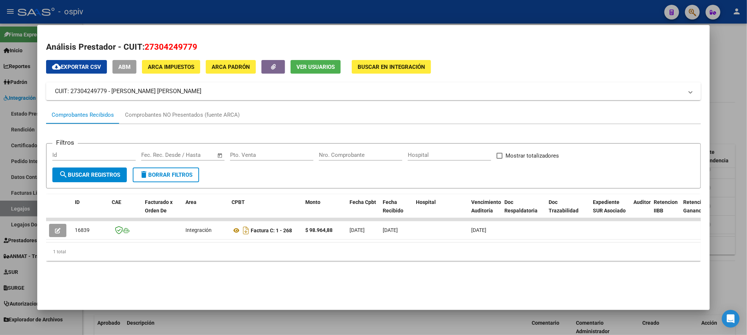
click at [126, 69] on span "ABM" at bounding box center [124, 67] width 12 height 7
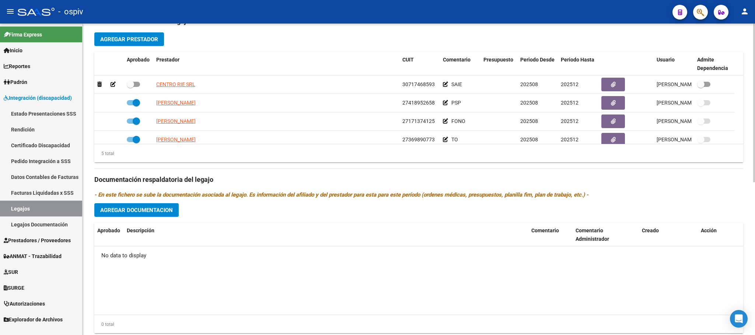
scroll to position [26, 0]
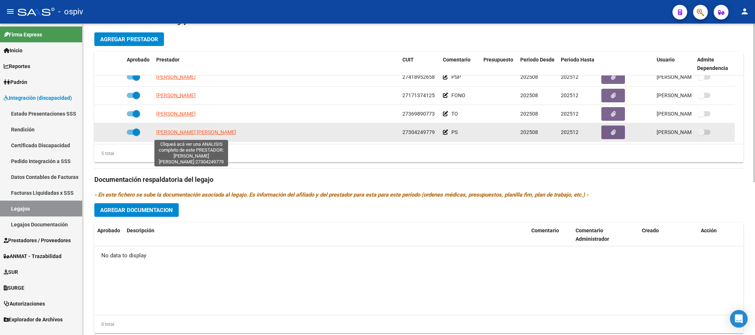
click at [200, 134] on span "[PERSON_NAME] [PERSON_NAME]" at bounding box center [196, 132] width 80 height 6
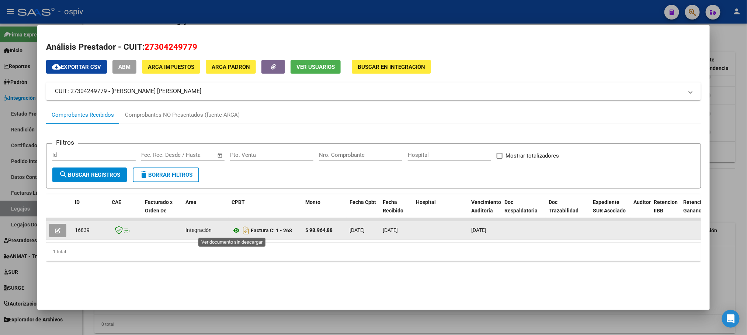
click at [233, 231] on icon at bounding box center [236, 230] width 10 height 9
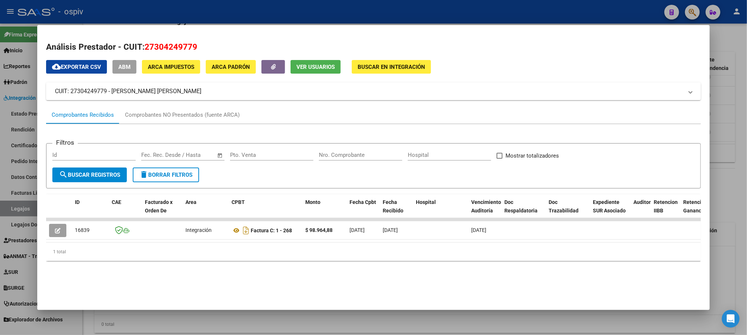
click at [273, 8] on div at bounding box center [373, 167] width 747 height 335
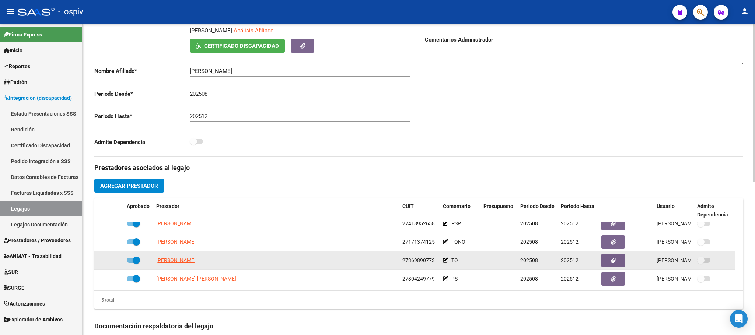
scroll to position [92, 0]
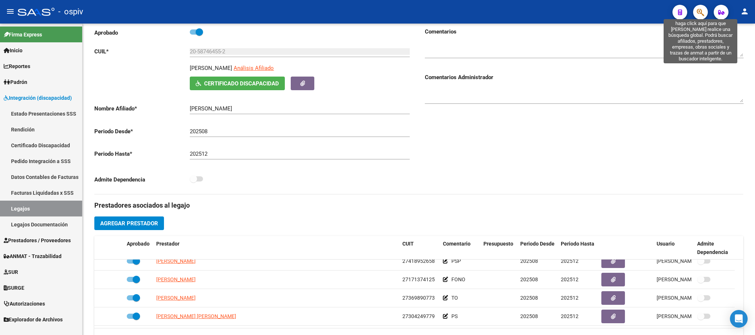
click at [699, 11] on icon "button" at bounding box center [700, 12] width 7 height 8
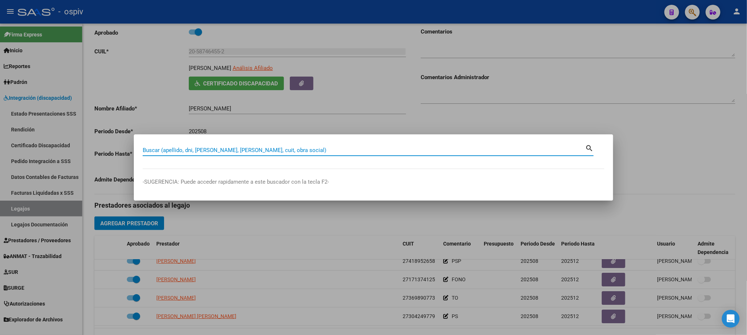
click at [188, 149] on input "Buscar (apellido, dni, [PERSON_NAME], [PERSON_NAME], cuit, obra social)" at bounding box center [364, 150] width 442 height 7
paste input "27304249779"
type input "27304249779"
click at [587, 146] on mat-icon "search" at bounding box center [589, 147] width 8 height 9
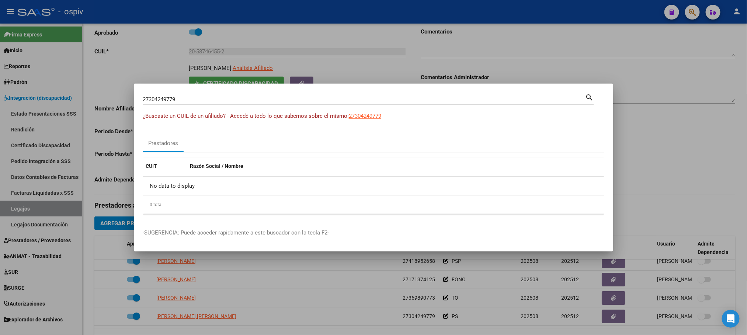
click at [167, 2] on div at bounding box center [373, 167] width 747 height 335
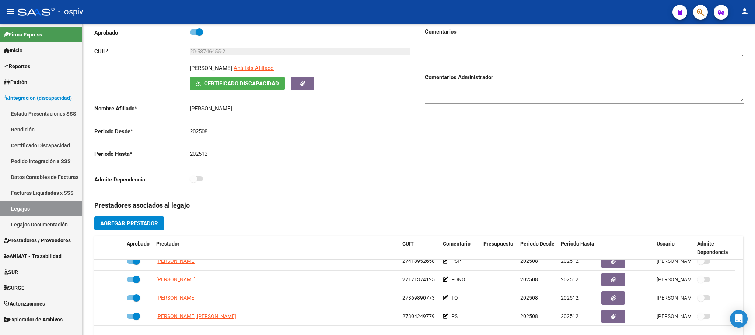
click at [46, 240] on span "Prestadores / Proveedores" at bounding box center [37, 241] width 67 height 8
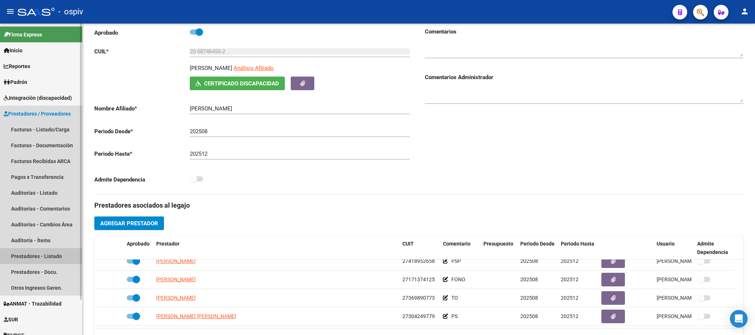
click at [37, 255] on link "Prestadores - Listado" at bounding box center [41, 256] width 82 height 16
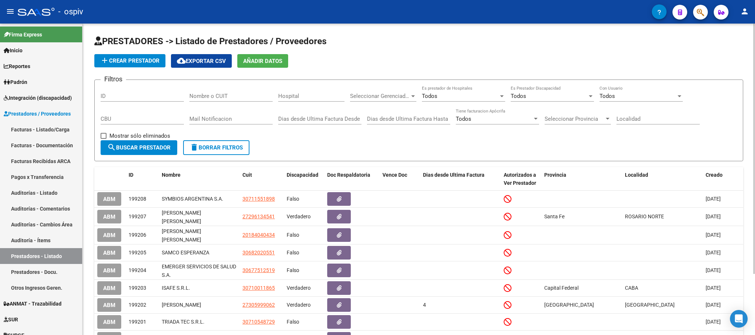
click at [219, 97] on input "Nombre o CUIT" at bounding box center [230, 96] width 83 height 7
paste input "27304249779"
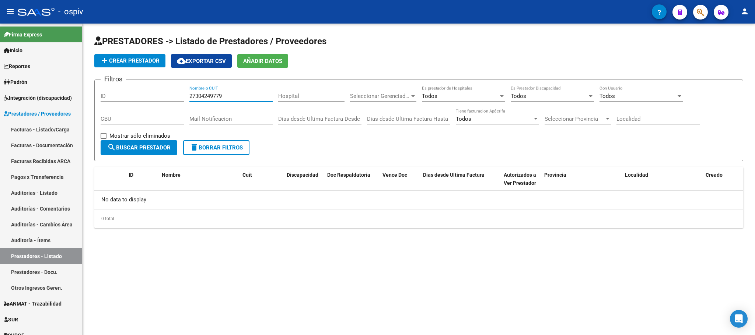
type input "27304249779"
click at [404, 294] on mat-sidenav-content "PRESTADORES -> Listado de Prestadores / Proveedores add Crear Prestador cloud_d…" at bounding box center [419, 180] width 673 height 312
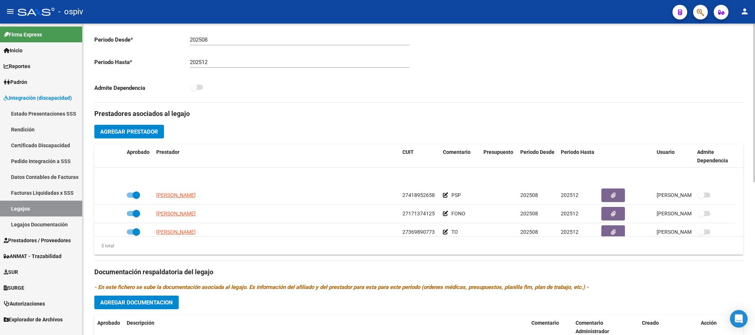
scroll to position [26, 0]
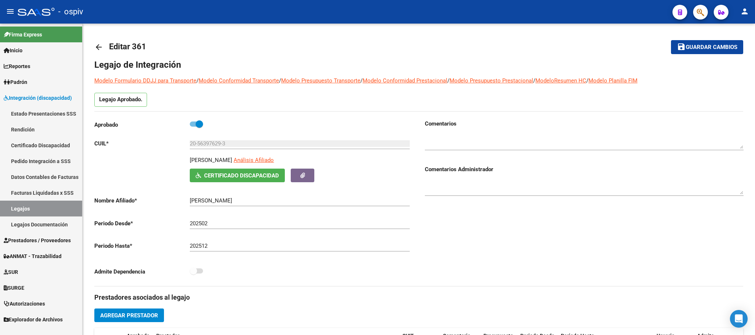
scroll to position [197, 0]
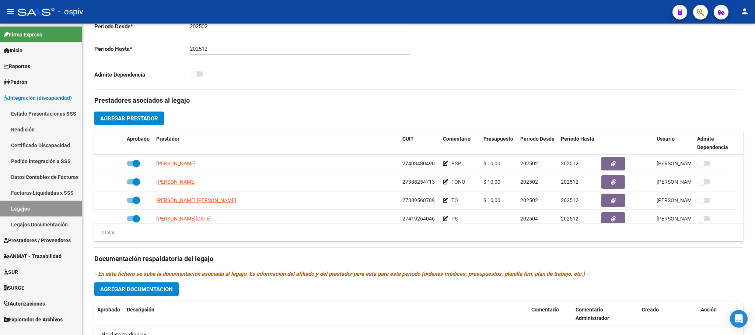
click at [697, 10] on icon "button" at bounding box center [700, 12] width 7 height 8
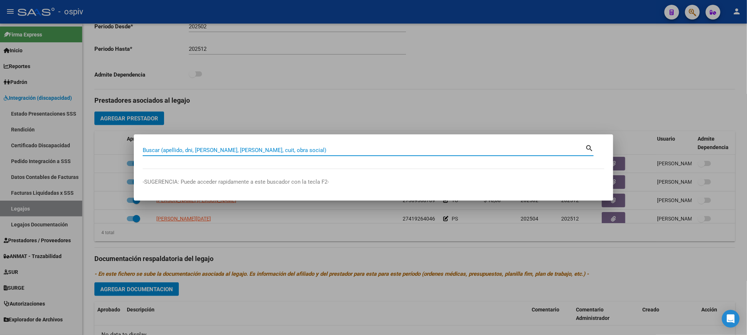
click at [297, 151] on input "Buscar (apellido, dni, [PERSON_NAME], [PERSON_NAME], cuit, obra social)" at bounding box center [364, 150] width 442 height 7
paste input "30717468593"
type input "30717468593"
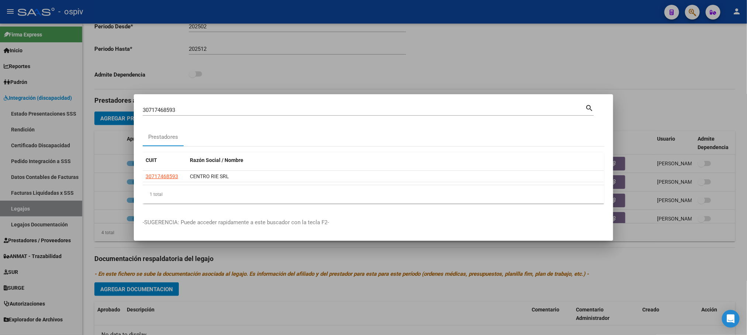
click at [297, 61] on div at bounding box center [373, 167] width 747 height 335
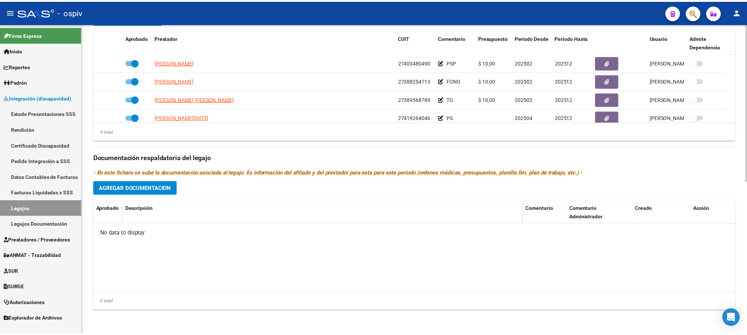
scroll to position [8, 0]
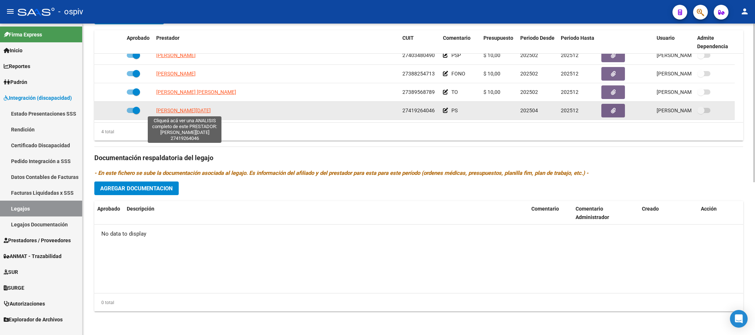
click at [180, 111] on span "PLAQUIN LUCIA AYELEN" at bounding box center [183, 111] width 55 height 6
type textarea "27419264046"
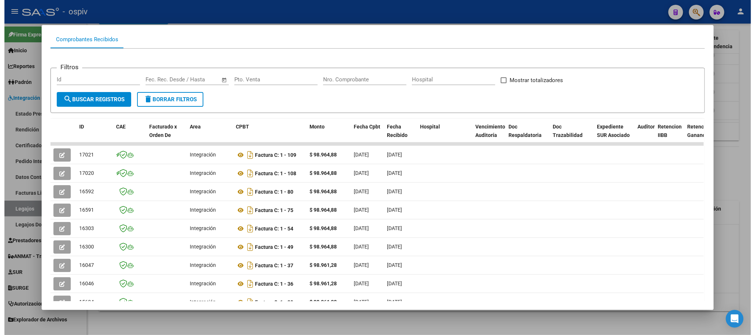
scroll to position [0, 0]
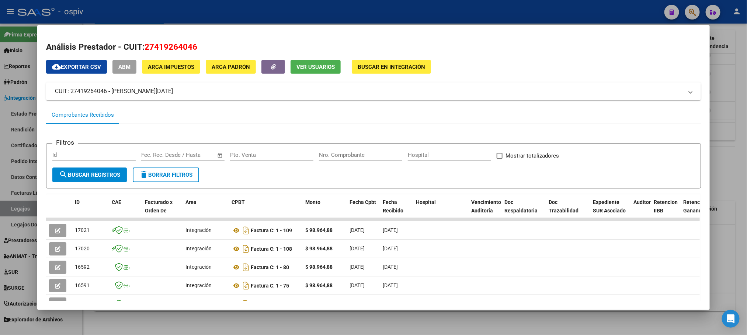
click at [375, 16] on div at bounding box center [373, 167] width 747 height 335
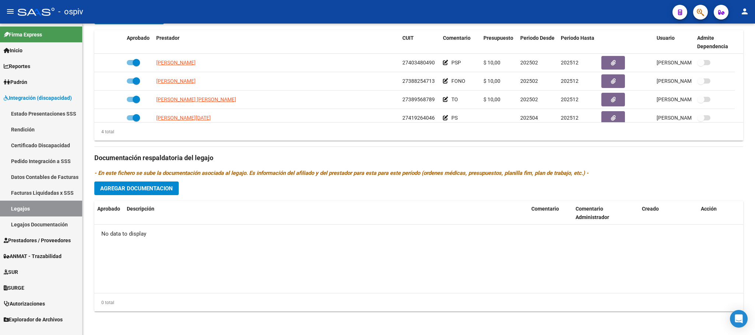
click at [29, 239] on span "Prestadores / Proveedores" at bounding box center [37, 241] width 67 height 8
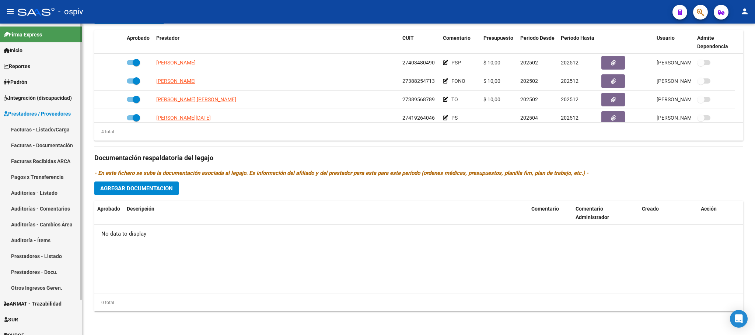
click at [32, 258] on link "Prestadores - Listado" at bounding box center [41, 256] width 82 height 16
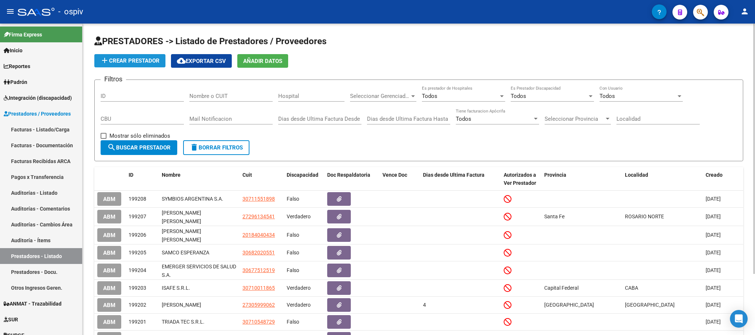
click at [140, 60] on span "add Crear Prestador" at bounding box center [129, 60] width 59 height 7
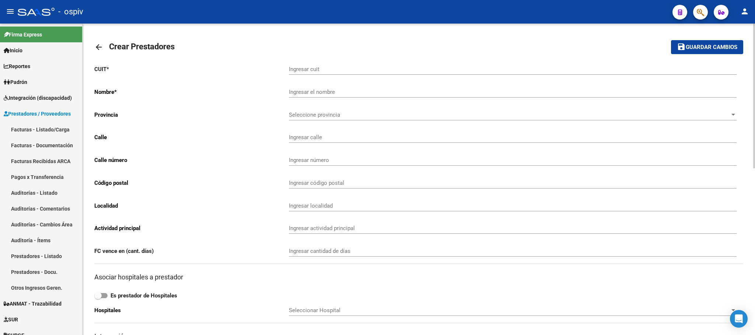
click at [333, 72] on input "Ingresar cuit" at bounding box center [513, 69] width 448 height 7
paste input "27-30424977-9"
type input "27-30424977-9"
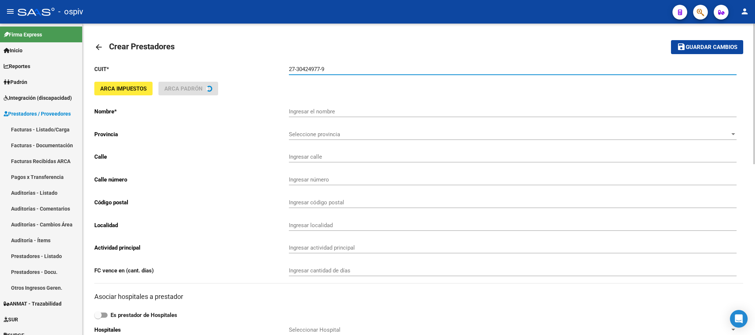
type input "[PERSON_NAME] [PERSON_NAME]"
type input "BOQUERON 1539"
type input "1539"
type input "1832"
type input "[PERSON_NAME]"
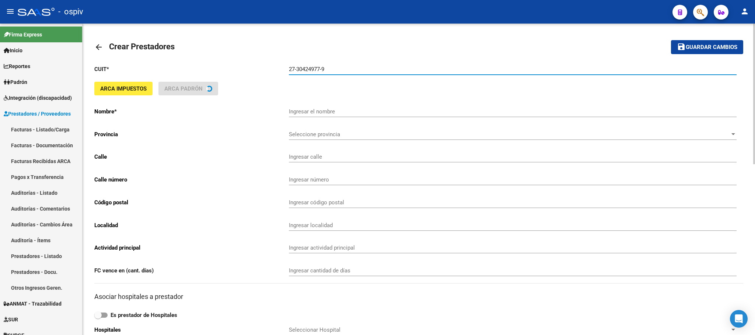
type input "869090"
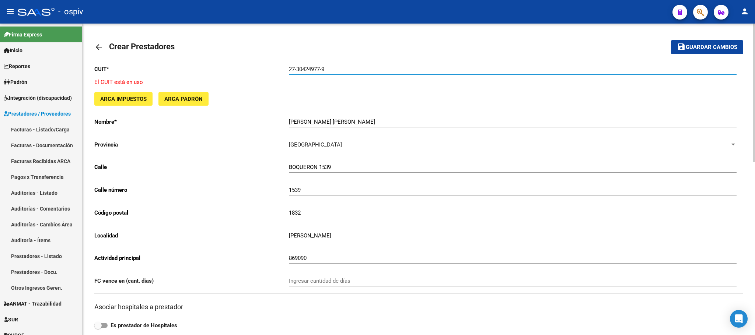
type input "27-30424977-9"
click at [729, 48] on span "Guardar cambios" at bounding box center [712, 47] width 52 height 7
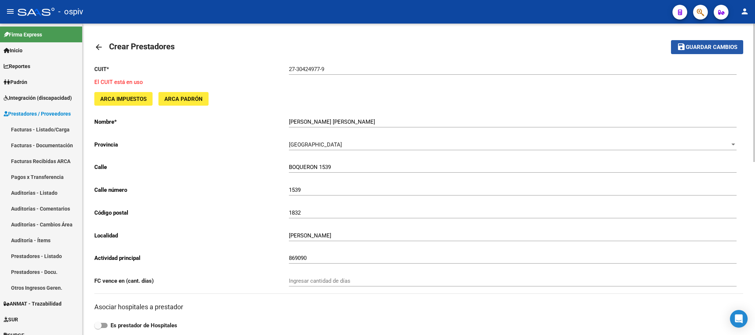
click at [726, 47] on span "Guardar cambios" at bounding box center [712, 47] width 52 height 7
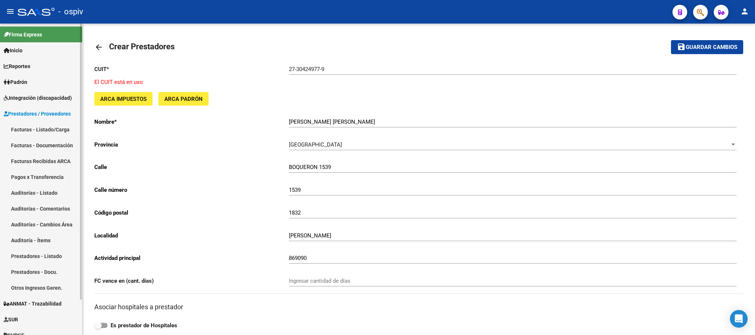
click at [41, 115] on span "Prestadores / Proveedores" at bounding box center [37, 114] width 67 height 8
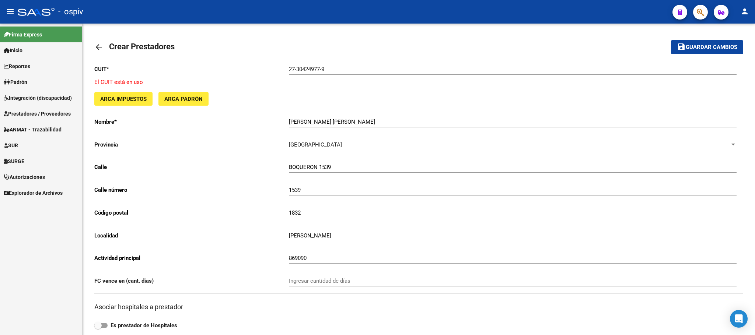
click at [40, 114] on span "Prestadores / Proveedores" at bounding box center [37, 114] width 67 height 8
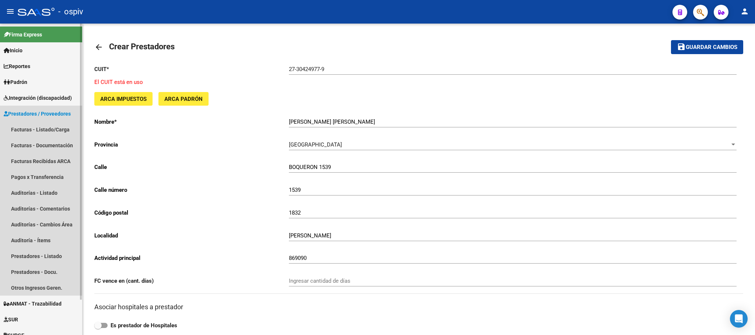
click at [34, 112] on span "Prestadores / Proveedores" at bounding box center [37, 114] width 67 height 8
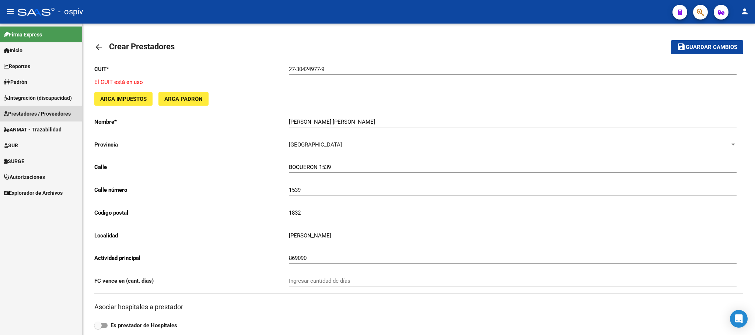
click at [33, 113] on span "Prestadores / Proveedores" at bounding box center [37, 114] width 67 height 8
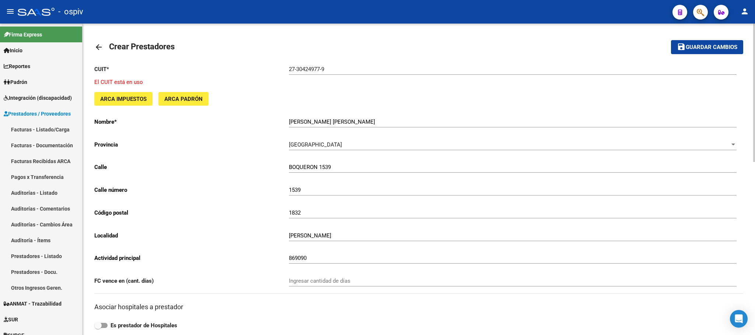
click at [98, 45] on mat-icon "arrow_back" at bounding box center [98, 47] width 9 height 9
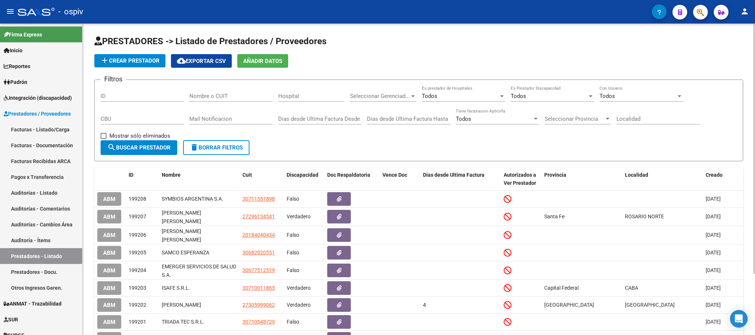
click at [215, 98] on input "Nombre o CUIT" at bounding box center [230, 96] width 83 height 7
paste input "27304249779"
type input "27304249779"
click at [106, 136] on span at bounding box center [104, 136] width 6 height 6
click at [104, 139] on input "Mostrar sólo eliminados" at bounding box center [103, 139] width 0 height 0
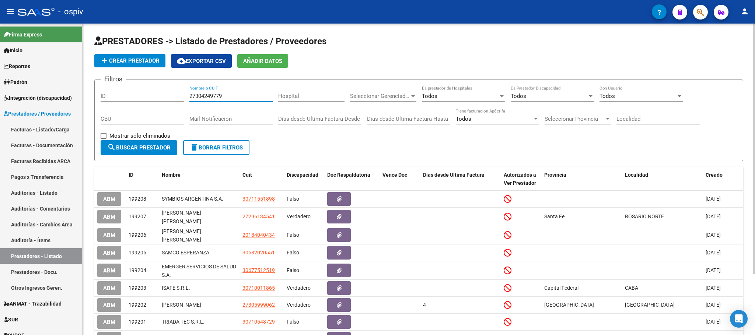
checkbox input "true"
click at [152, 147] on span "search Buscar Prestador" at bounding box center [138, 147] width 63 height 7
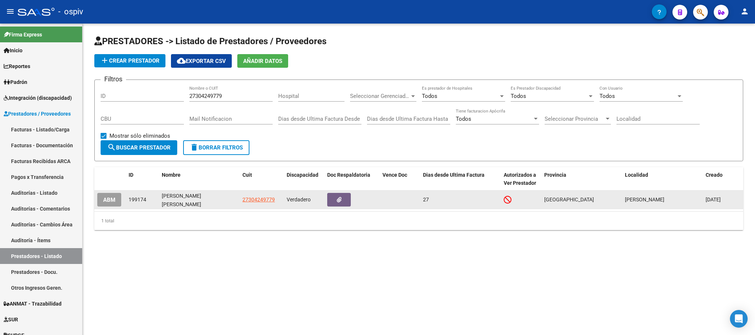
click at [108, 197] on span "ABM" at bounding box center [109, 200] width 12 height 7
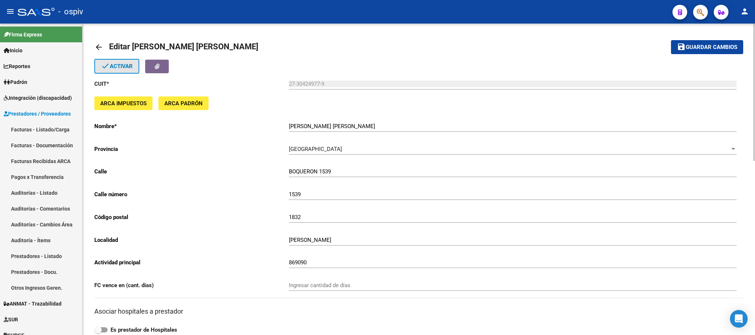
click at [118, 63] on span "done Activar" at bounding box center [117, 66] width 32 height 7
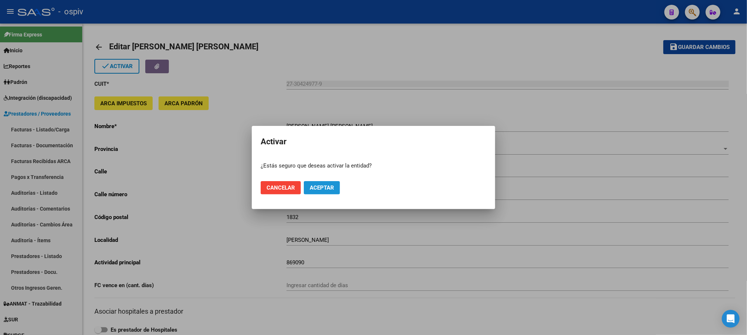
click at [322, 188] on span "Aceptar" at bounding box center [322, 188] width 24 height 7
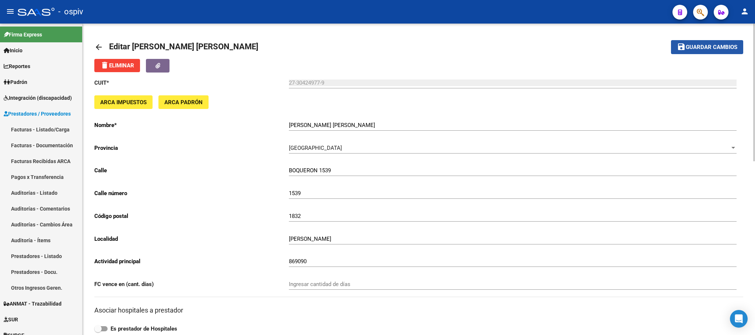
click at [708, 48] on span "Guardar cambios" at bounding box center [712, 47] width 52 height 7
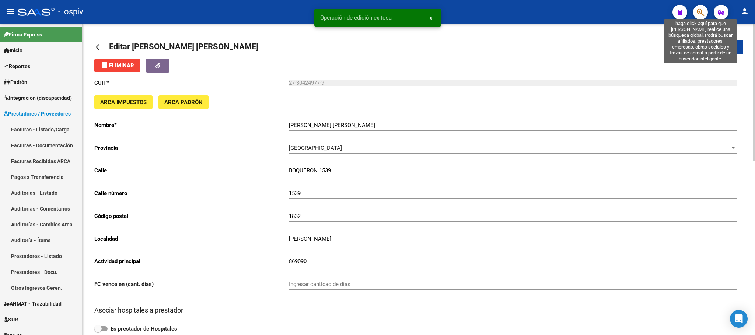
click at [701, 10] on icon "button" at bounding box center [700, 12] width 7 height 8
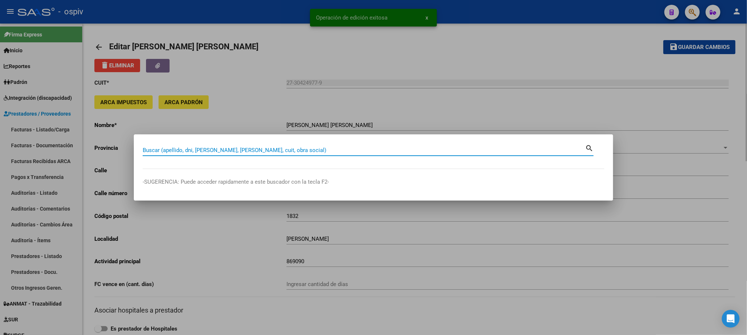
click at [297, 150] on input "Buscar (apellido, dni, [PERSON_NAME], [PERSON_NAME], cuit, obra social)" at bounding box center [364, 150] width 442 height 7
paste input "27304249779"
type input "27304249779"
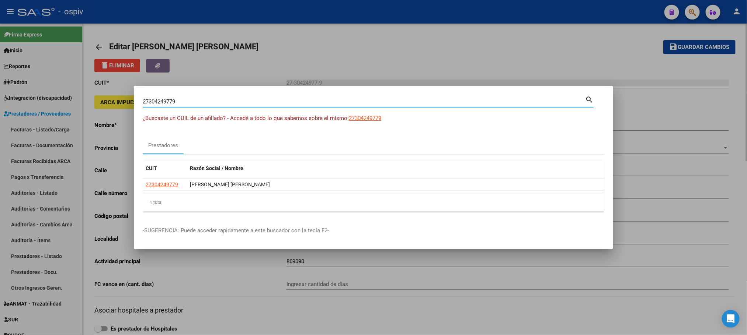
click at [452, 27] on div at bounding box center [373, 167] width 747 height 335
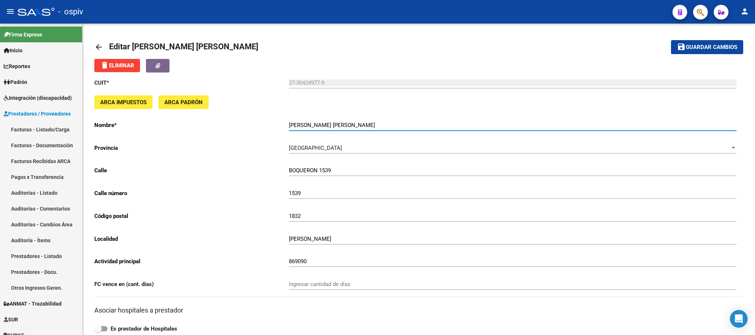
drag, startPoint x: 367, startPoint y: 126, endPoint x: 287, endPoint y: 125, distance: 80.0
click at [287, 125] on app-form-text-field "Nombre * CARRIVALE SABRINA VANESA Ingresar el nombre" at bounding box center [415, 125] width 642 height 7
click at [366, 125] on input "[PERSON_NAME] [PERSON_NAME]" at bounding box center [513, 125] width 448 height 7
drag, startPoint x: 370, startPoint y: 126, endPoint x: 285, endPoint y: 126, distance: 85.9
click at [285, 126] on app-form-text-field "Nombre * CARRIVALE SABRINA VANESA Ingresar el nombre" at bounding box center [415, 125] width 642 height 7
